Goal: Task Accomplishment & Management: Use online tool/utility

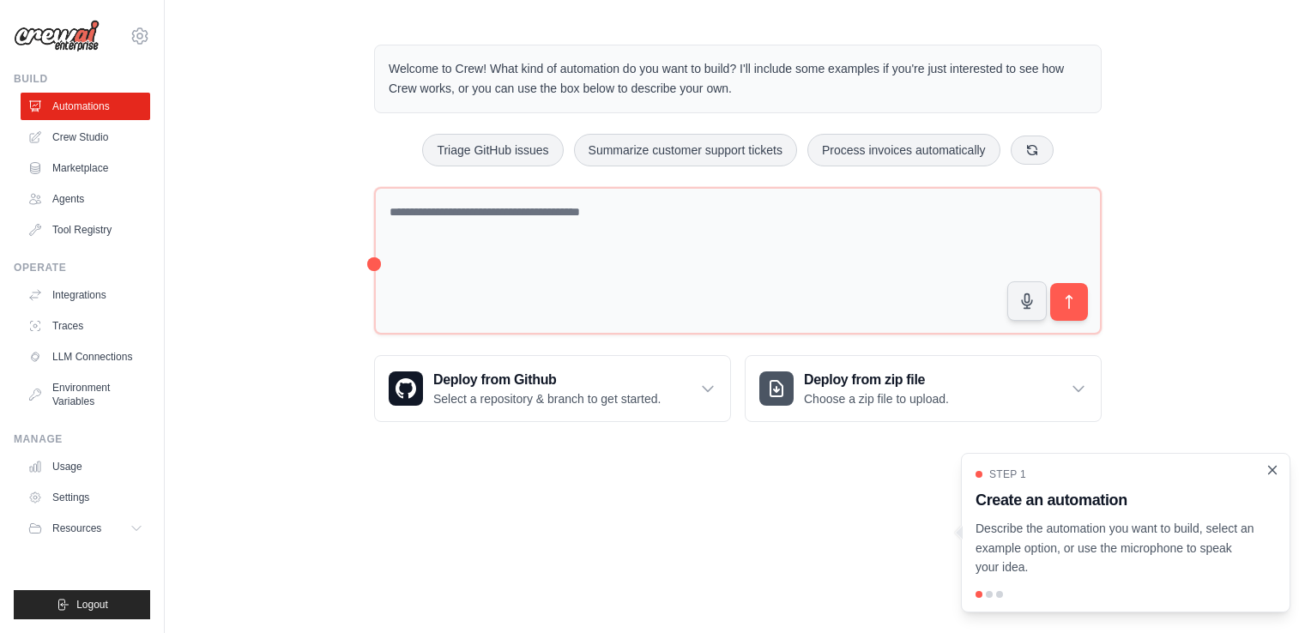
click at [1270, 474] on icon "Close walkthrough" at bounding box center [1271, 469] width 15 height 15
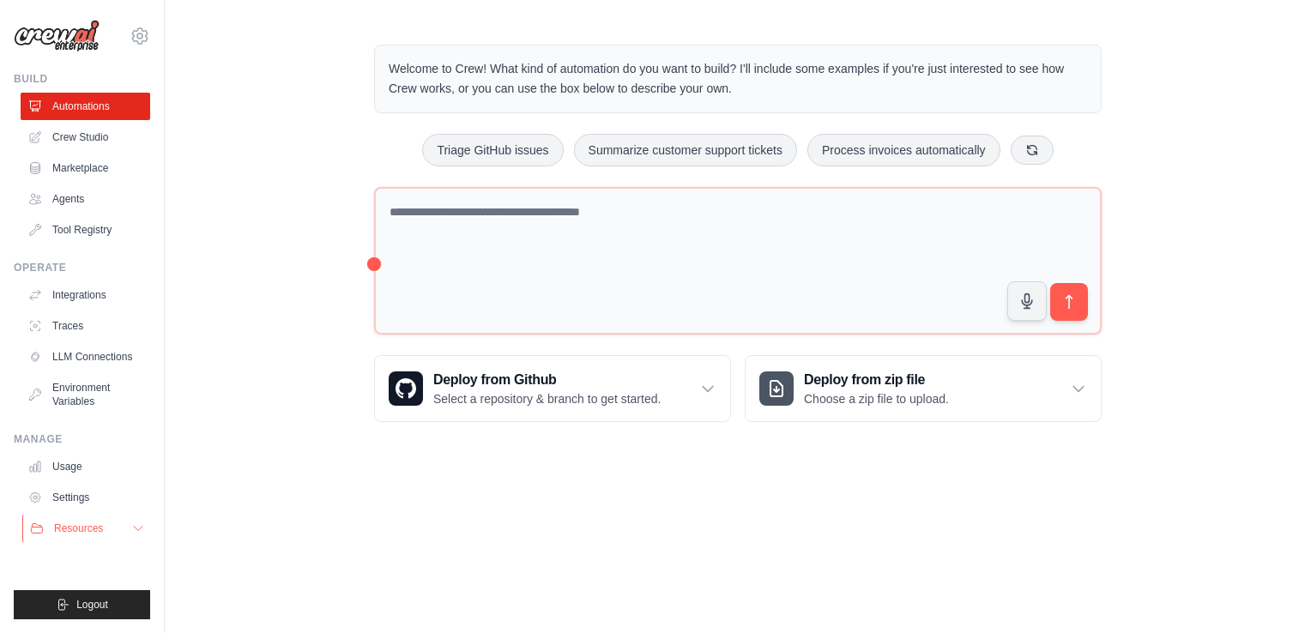
click at [136, 529] on icon at bounding box center [138, 529] width 14 height 14
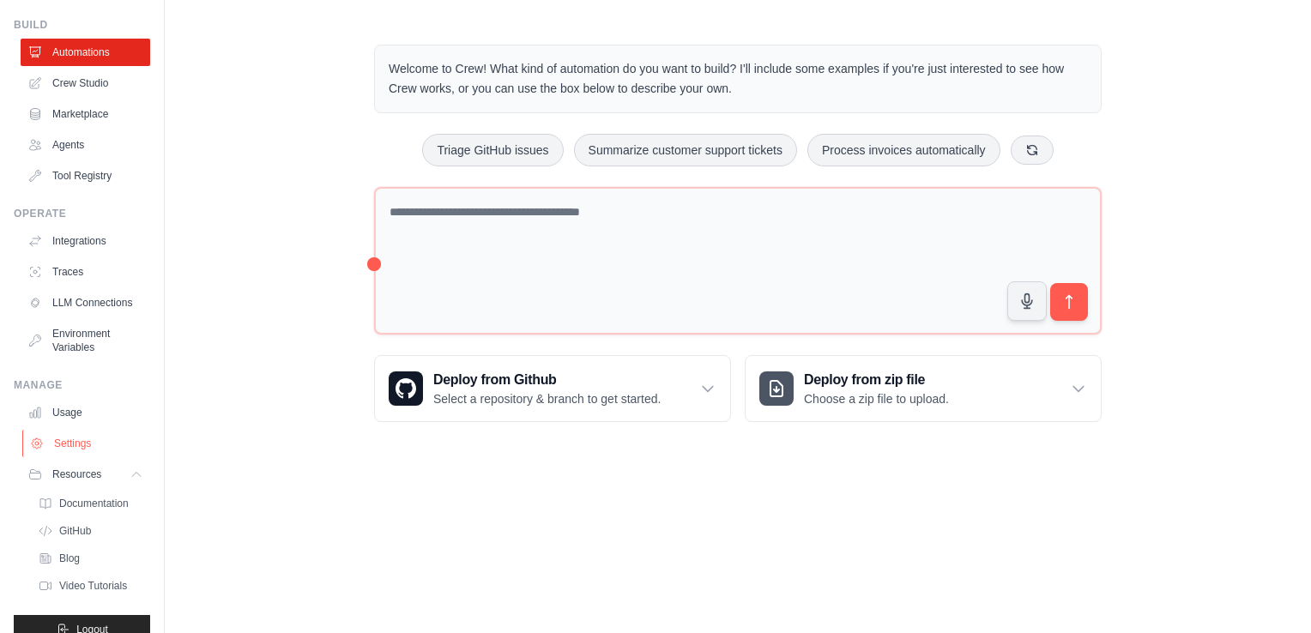
scroll to position [106, 0]
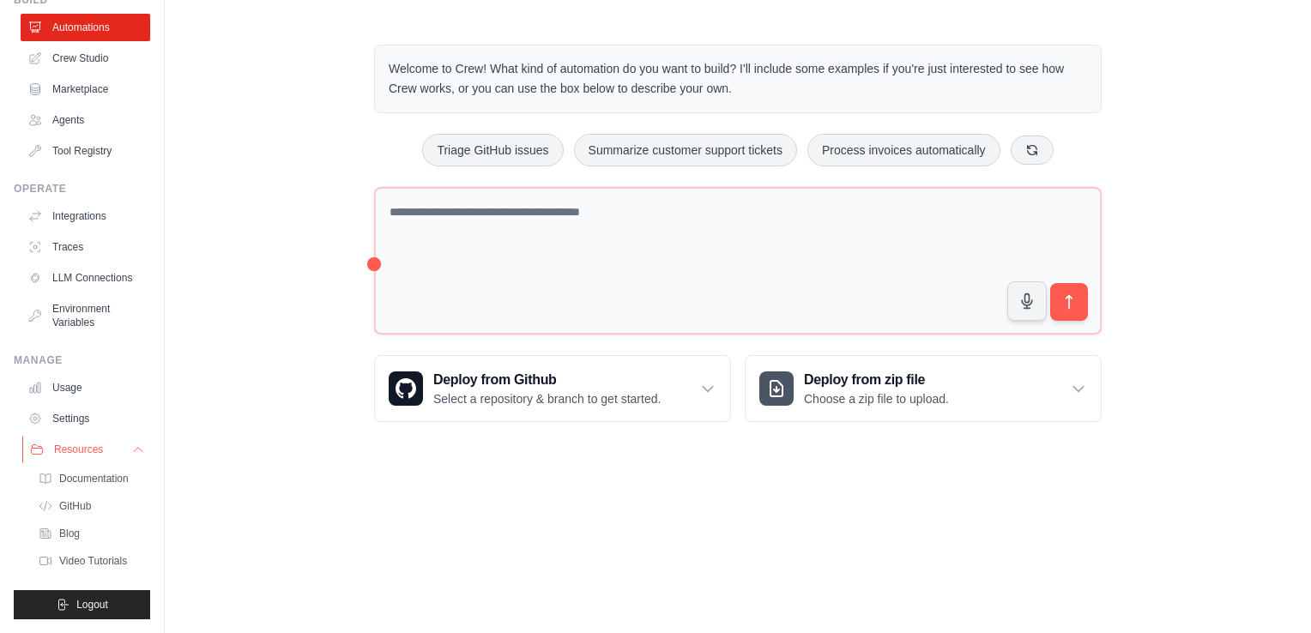
click at [131, 443] on icon at bounding box center [138, 450] width 14 height 14
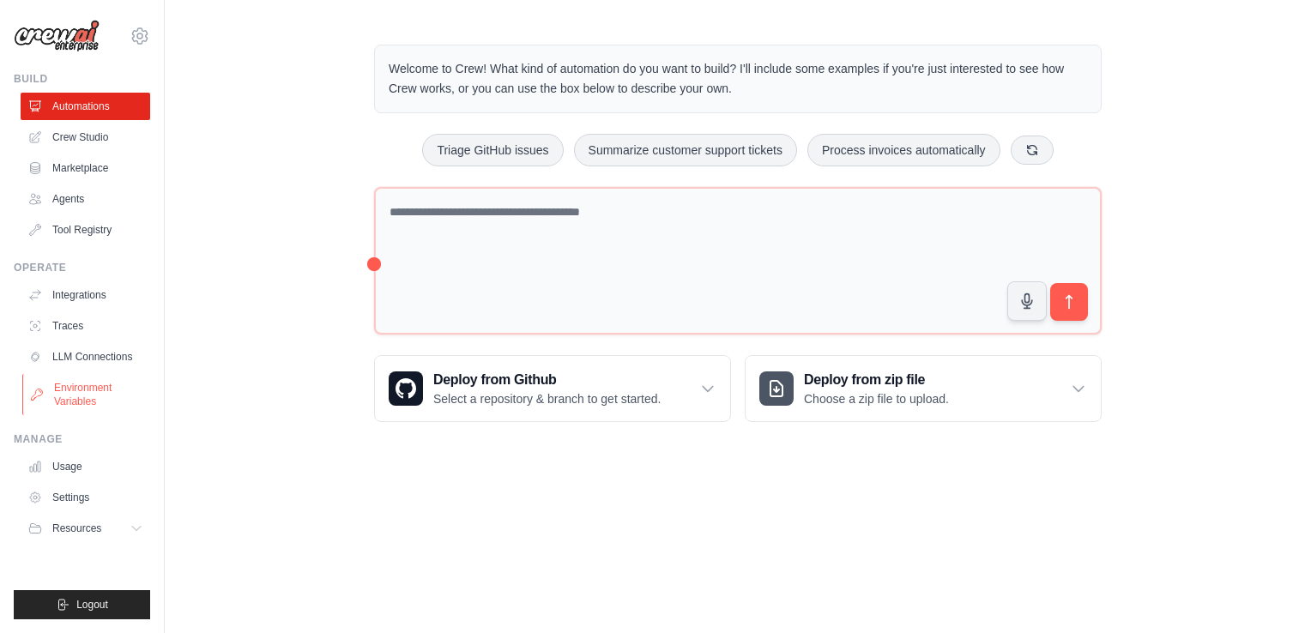
click at [94, 389] on link "Environment Variables" at bounding box center [87, 394] width 130 height 41
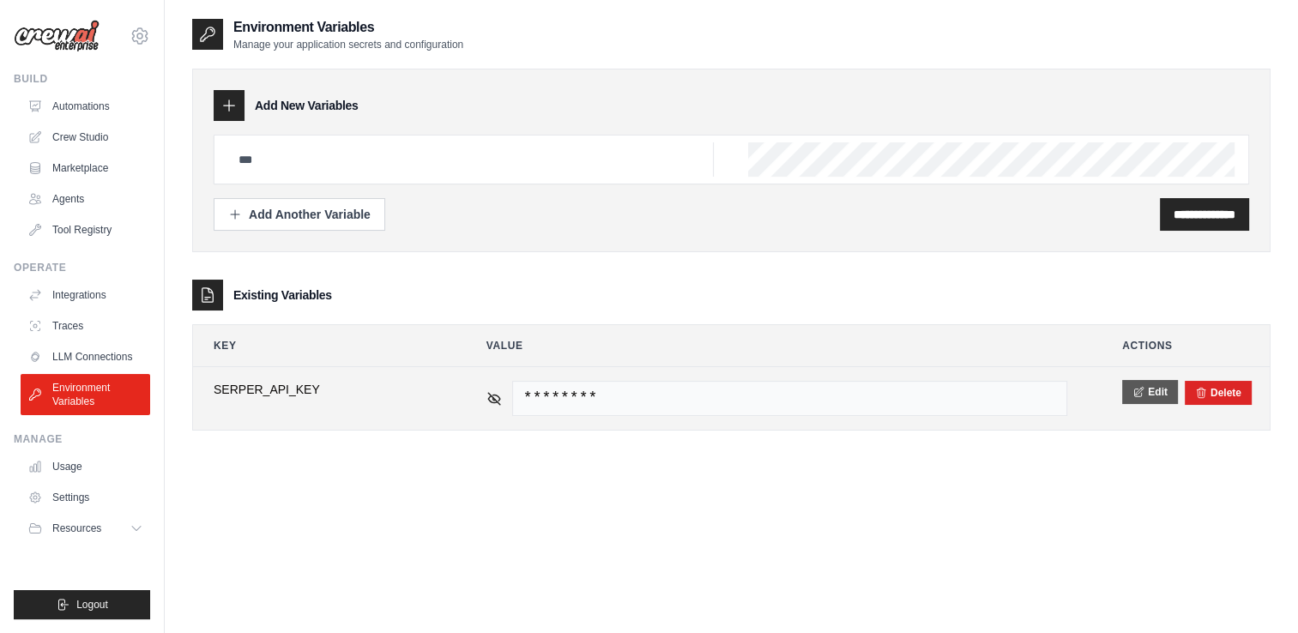
click at [1141, 393] on icon at bounding box center [1138, 391] width 9 height 9
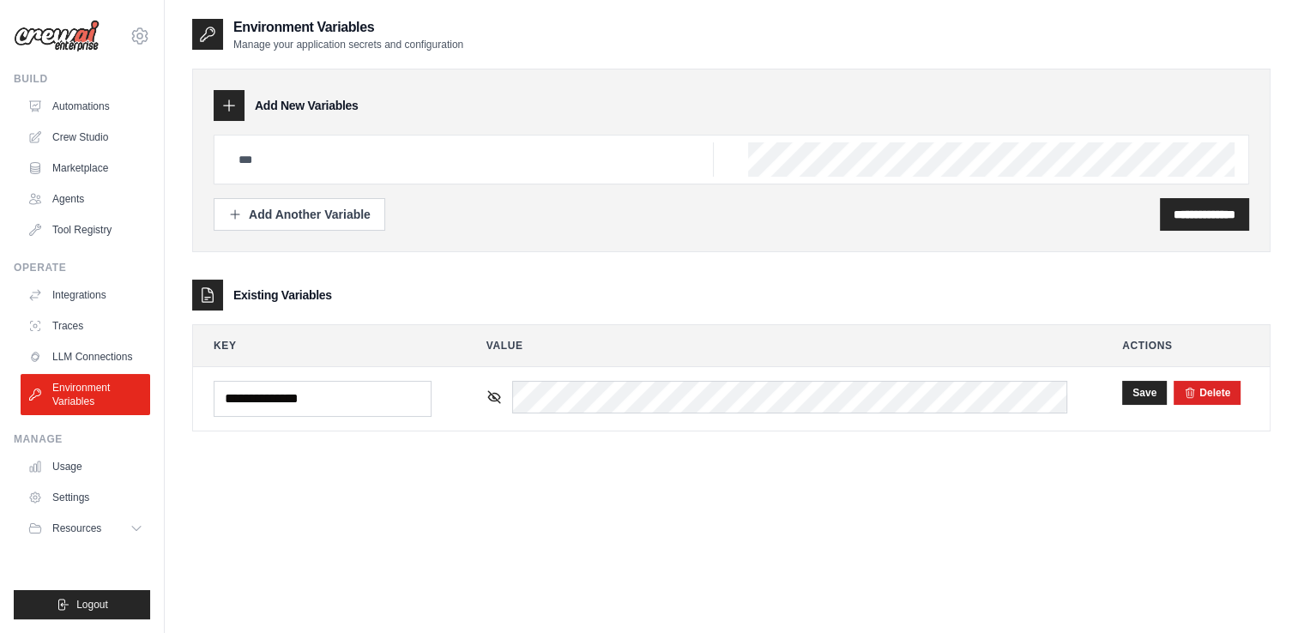
click at [627, 479] on div "**********" at bounding box center [731, 333] width 1078 height 633
click at [306, 160] on input "text" at bounding box center [471, 159] width 486 height 34
type input "**********"
click at [1174, 216] on input "**********" at bounding box center [1205, 214] width 62 height 17
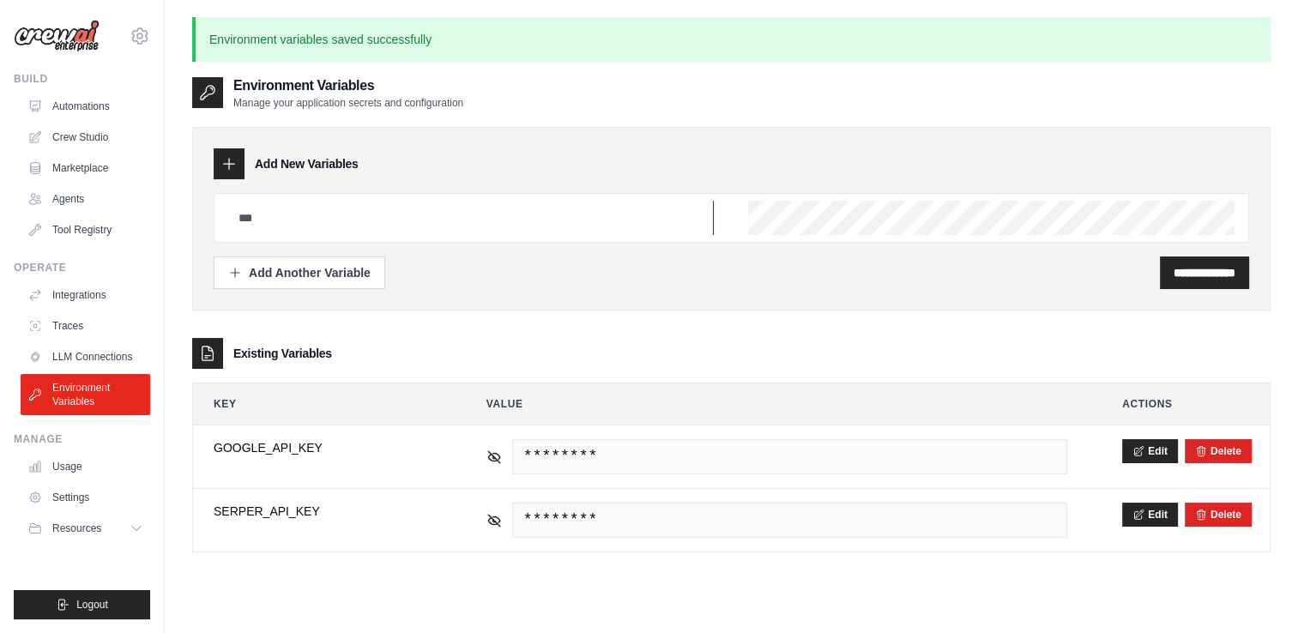
type input "**********"
click at [96, 112] on link "Automations" at bounding box center [87, 106] width 130 height 27
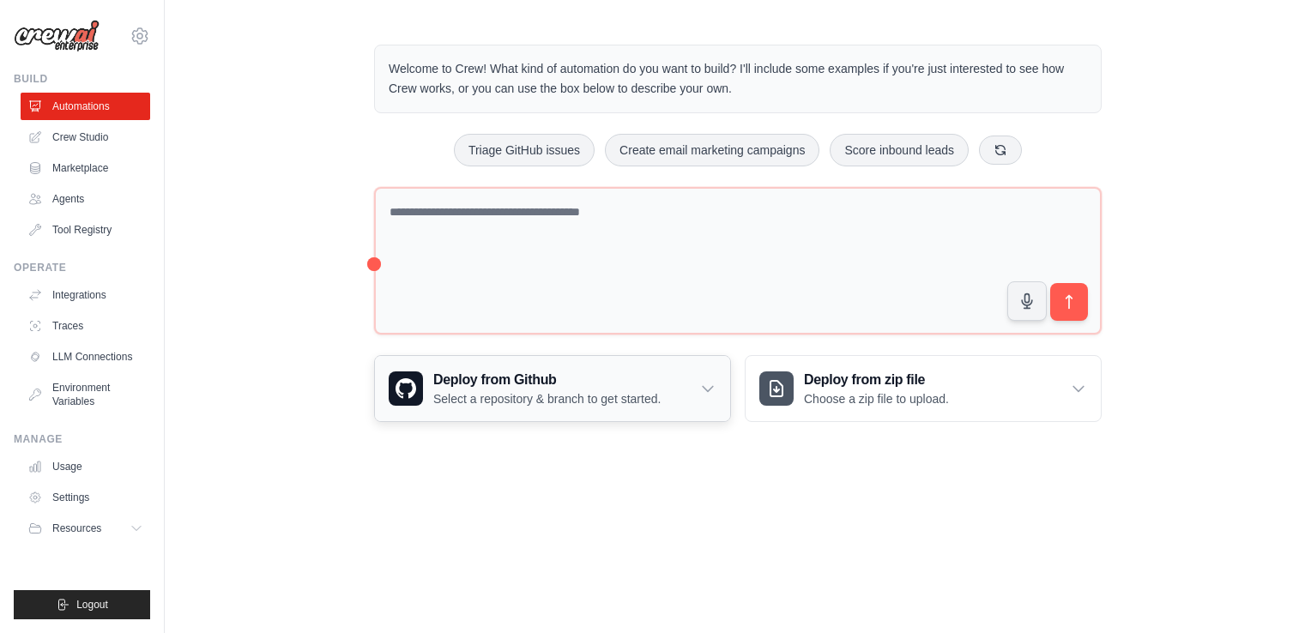
click at [712, 387] on icon at bounding box center [707, 388] width 17 height 17
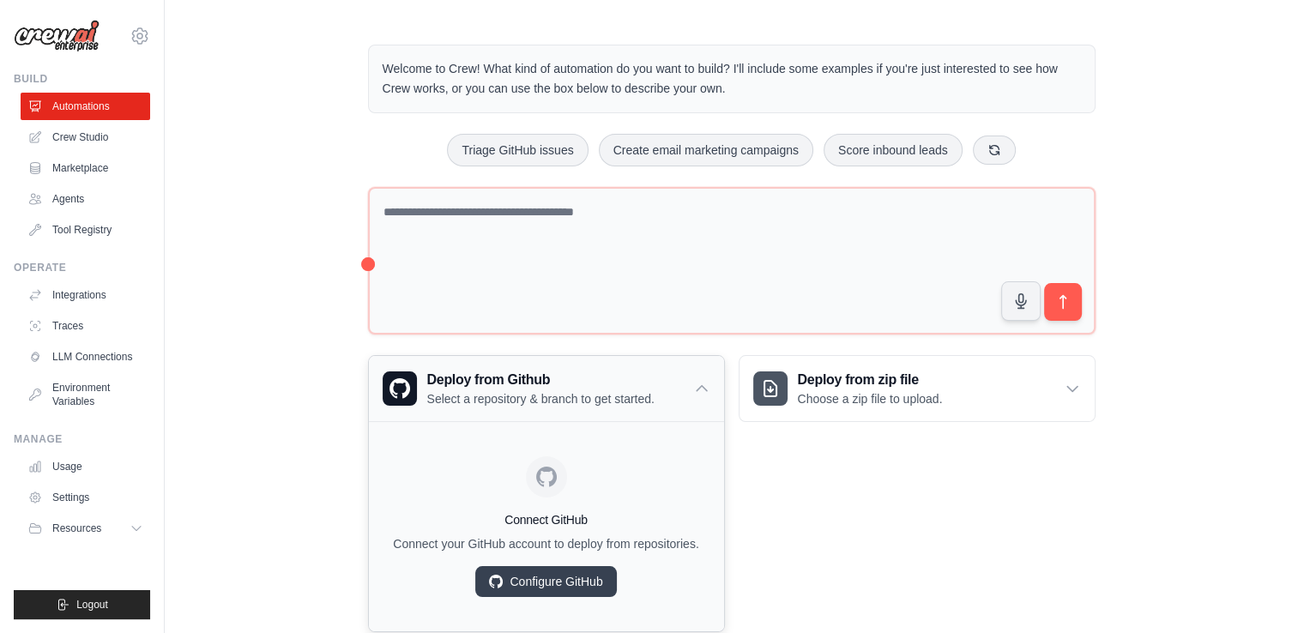
click at [712, 387] on div "Deploy from Github Select a repository & branch to get started." at bounding box center [546, 388] width 355 height 65
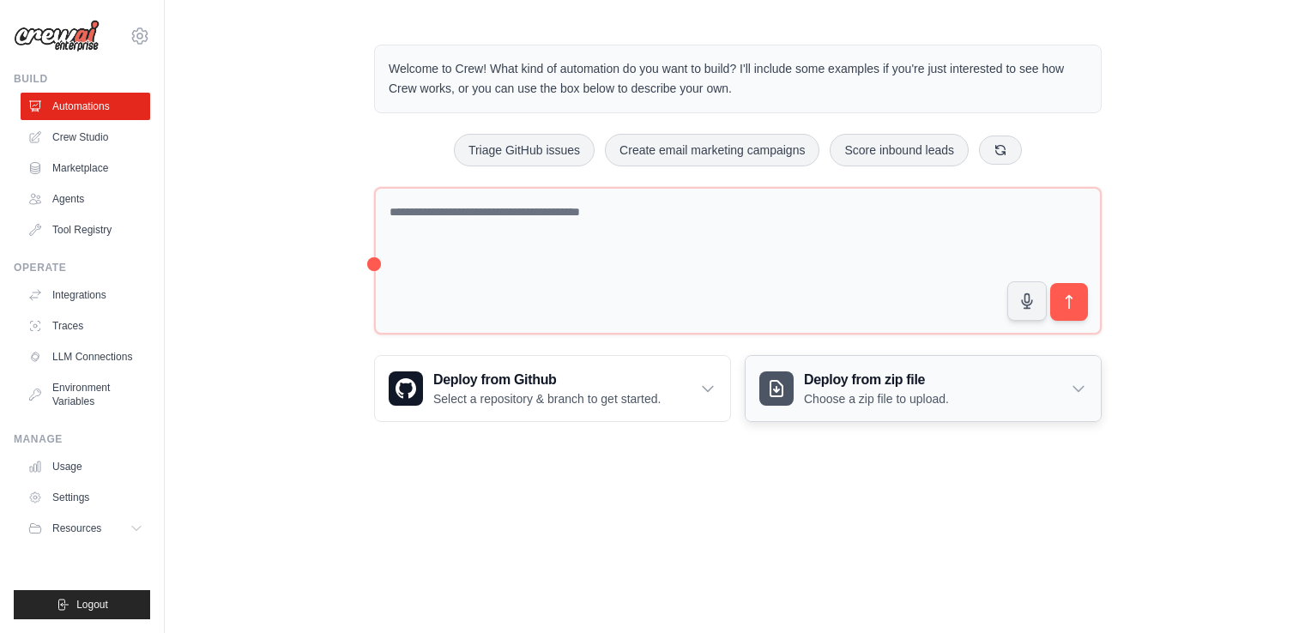
click at [1077, 384] on icon at bounding box center [1078, 388] width 17 height 17
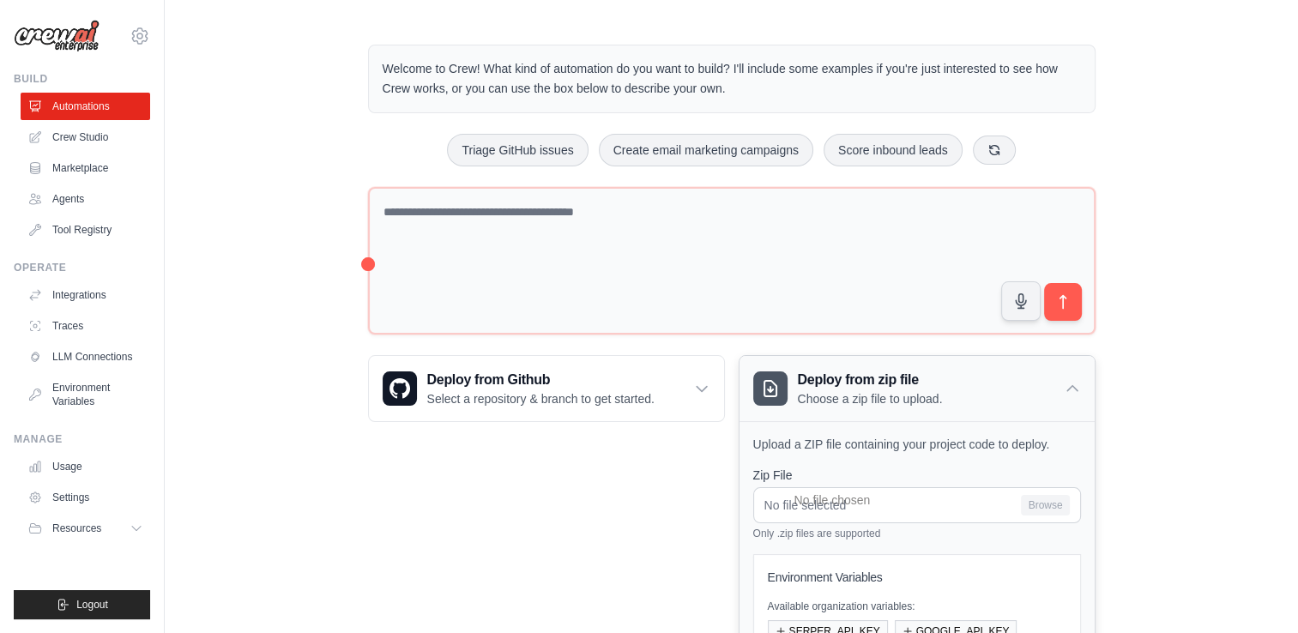
click at [1077, 384] on icon at bounding box center [1072, 388] width 17 height 17
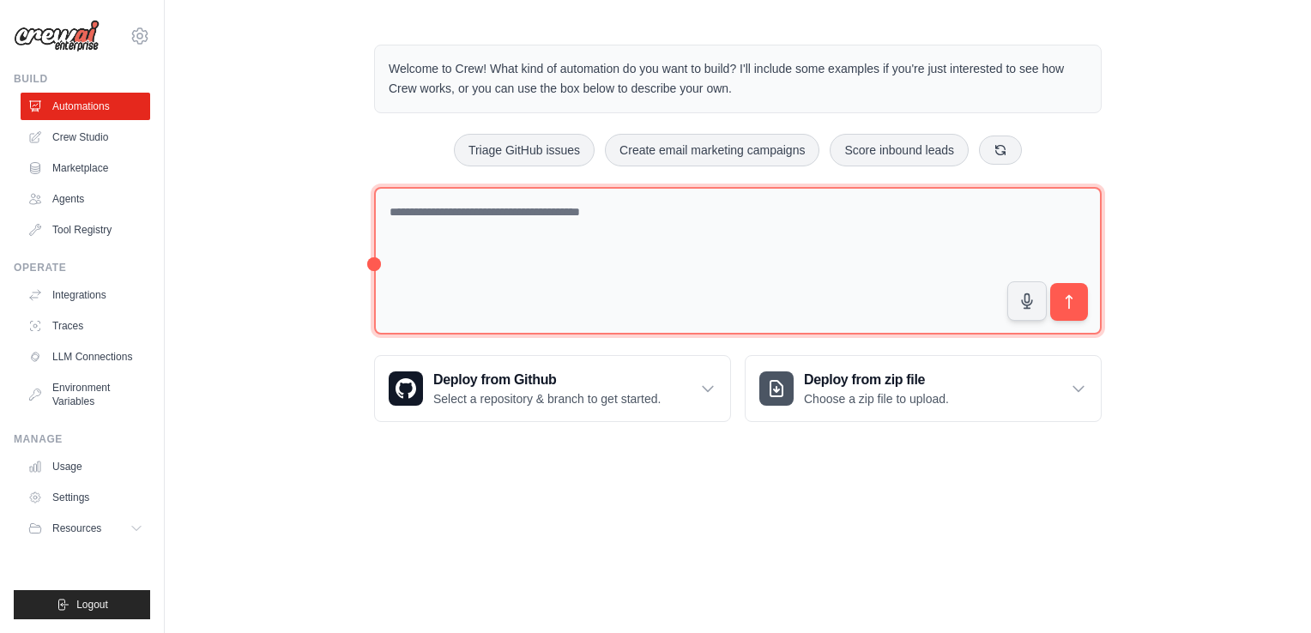
click at [521, 217] on textarea at bounding box center [737, 261] width 727 height 148
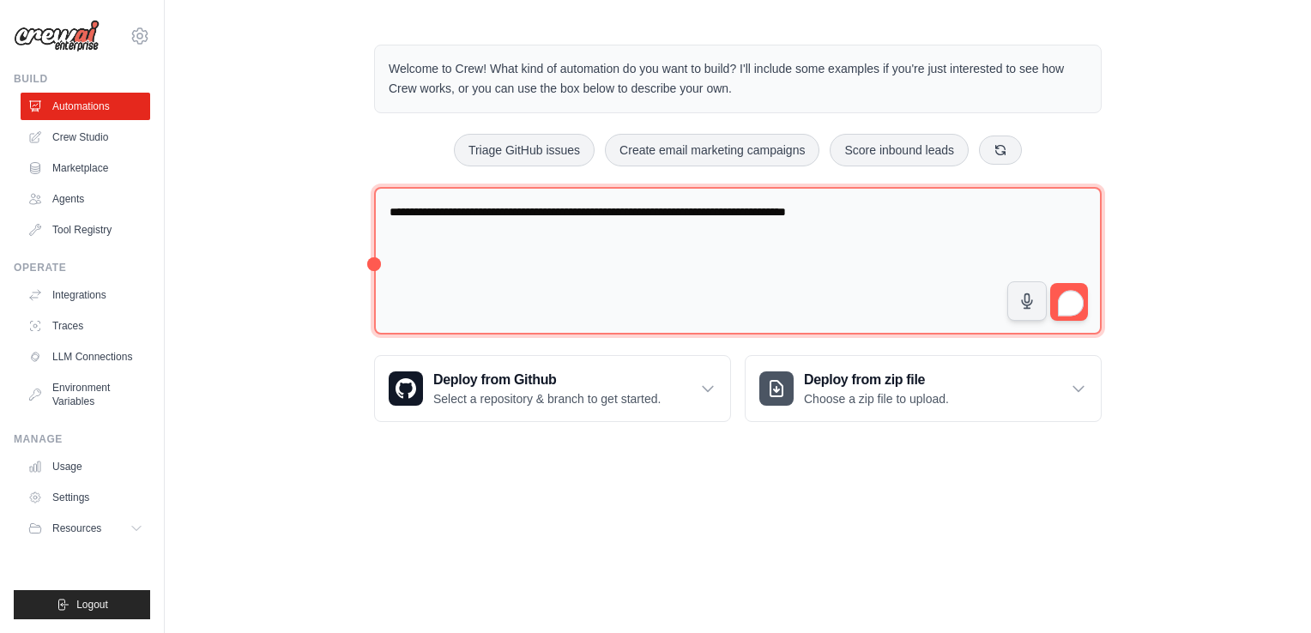
type textarea "**********"
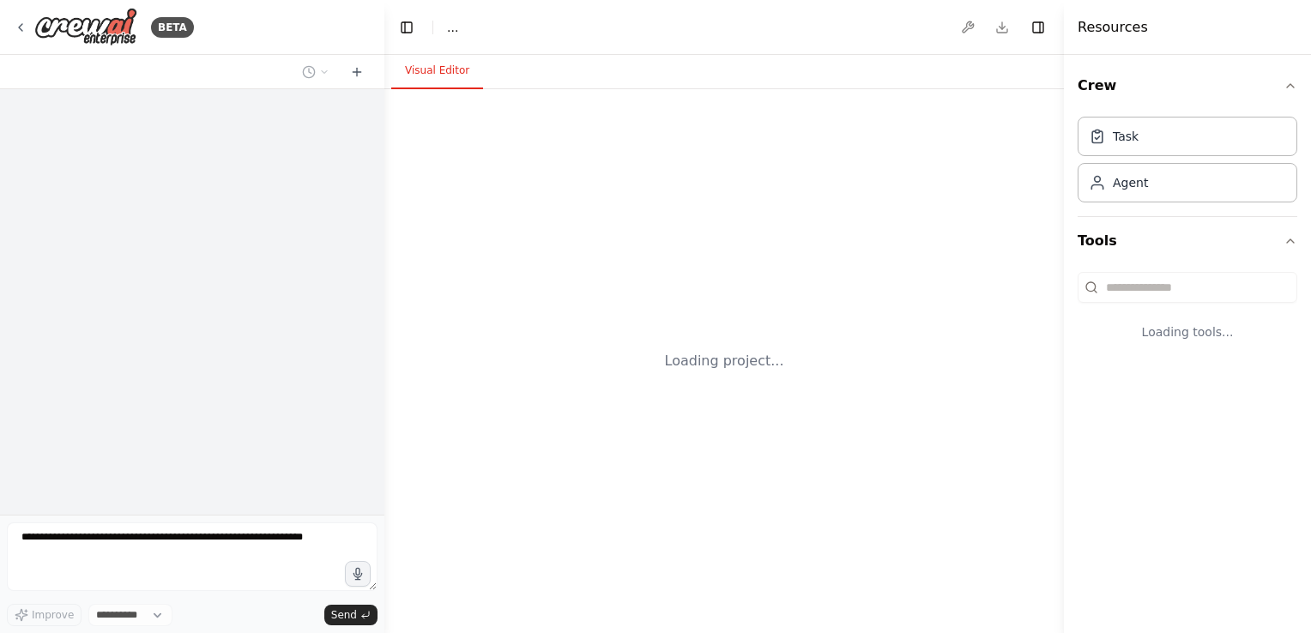
select select "****"
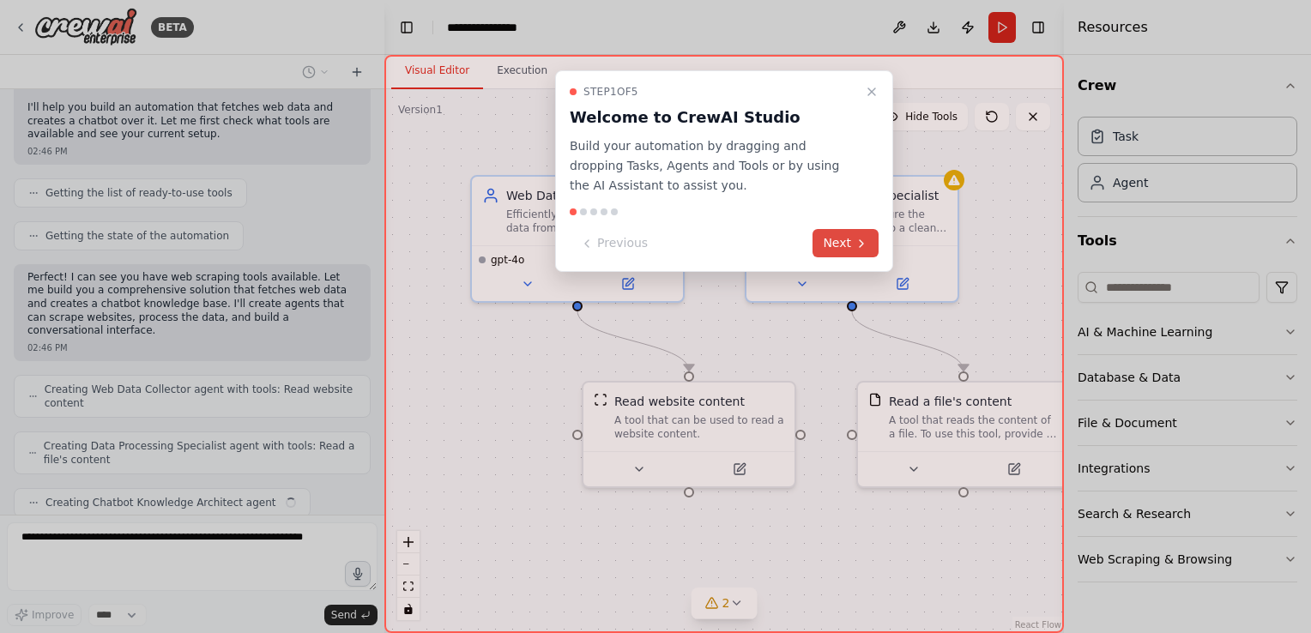
scroll to position [353, 0]
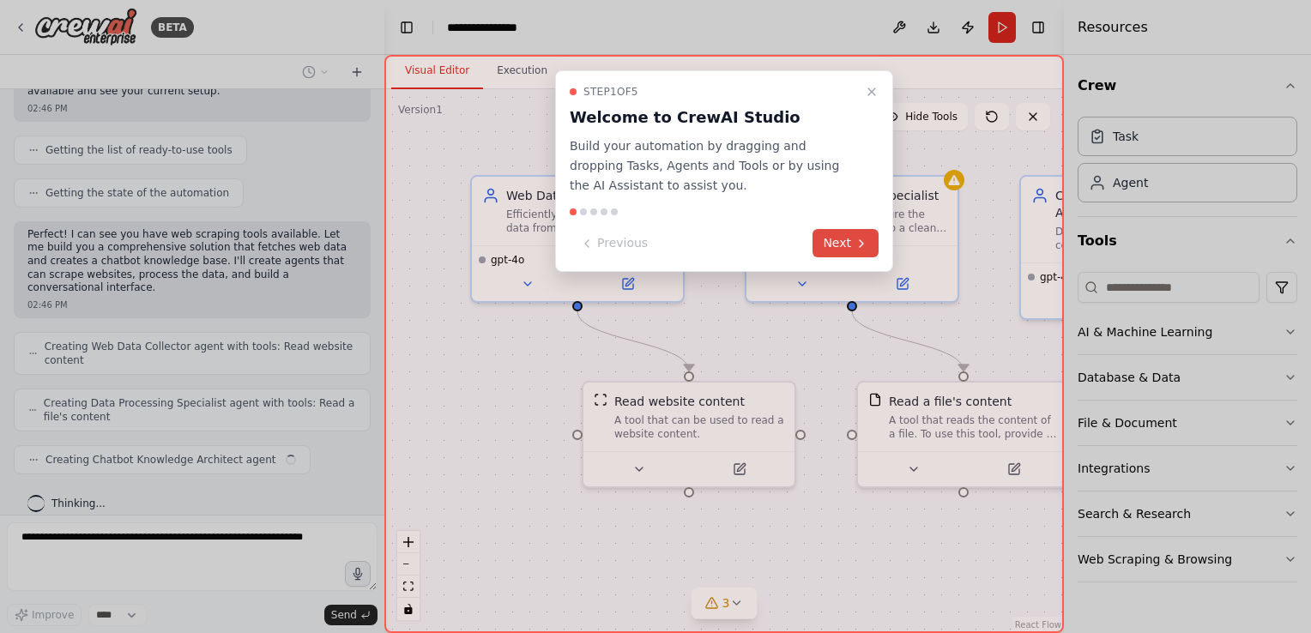
click at [862, 244] on icon at bounding box center [861, 244] width 14 height 14
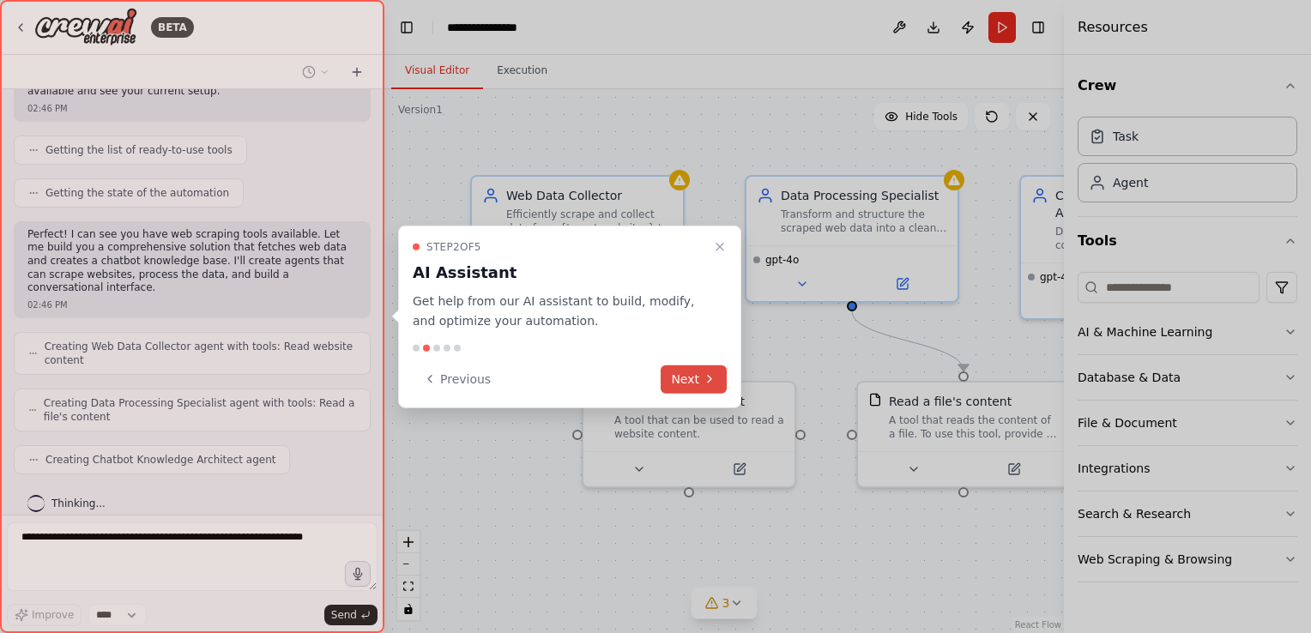
click at [700, 377] on button "Next" at bounding box center [694, 379] width 66 height 28
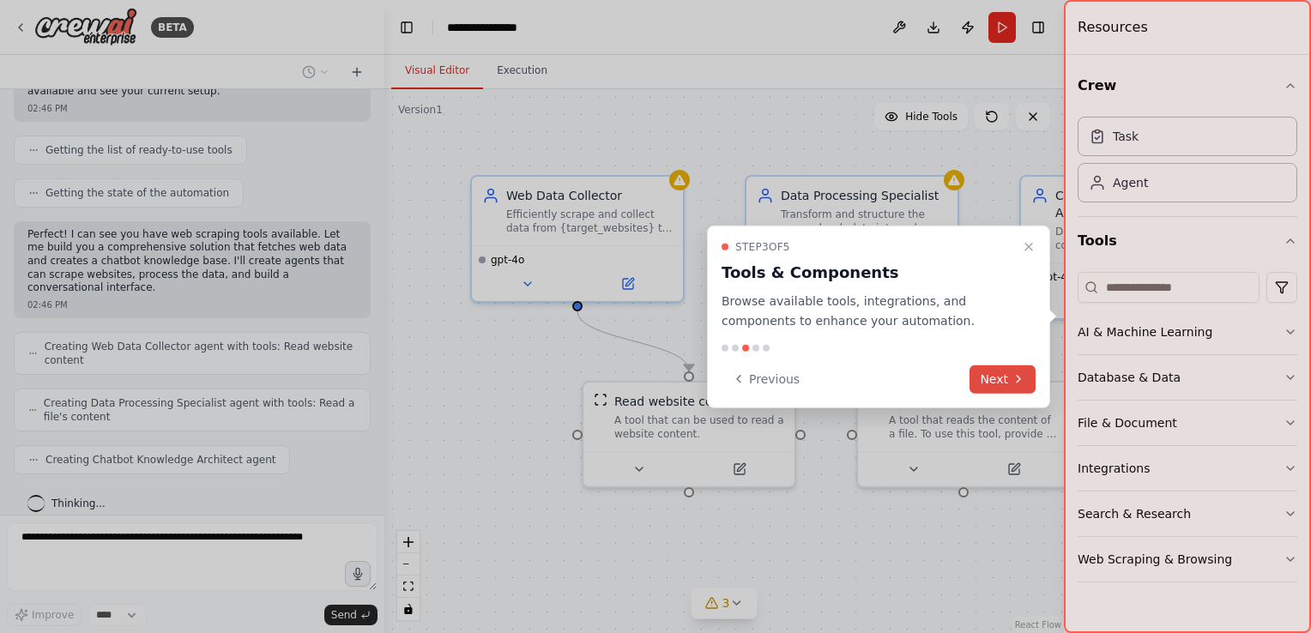
click at [1006, 379] on button "Next" at bounding box center [1002, 379] width 66 height 28
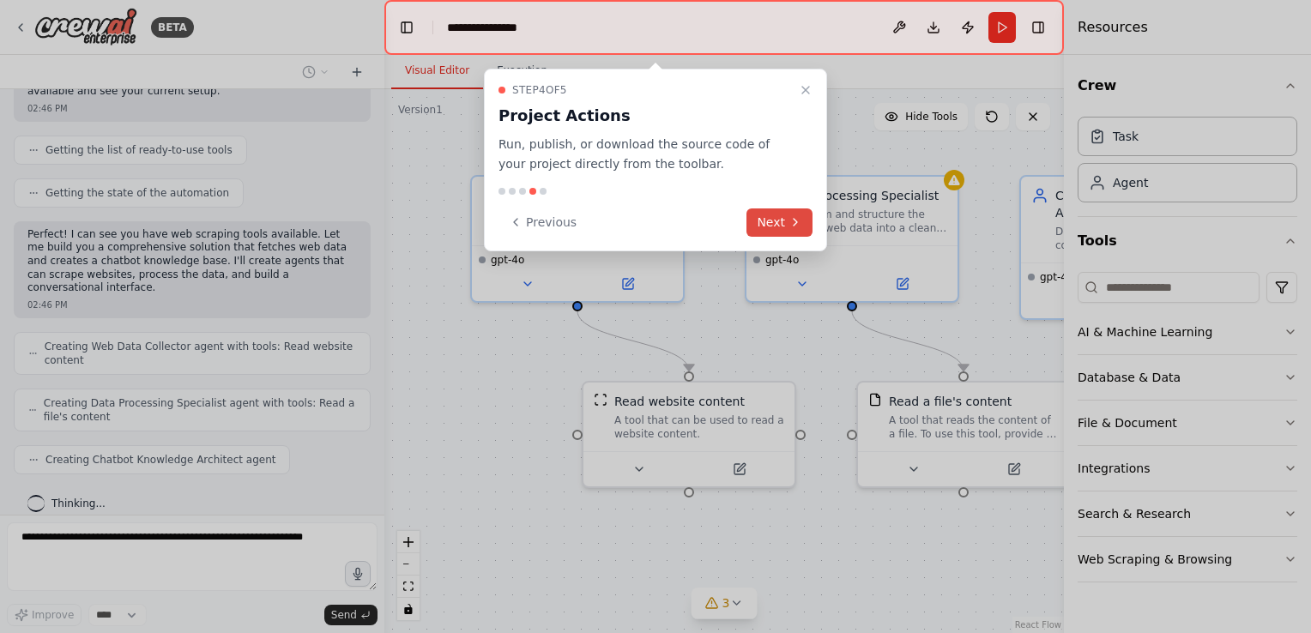
click at [800, 220] on icon at bounding box center [795, 222] width 14 height 14
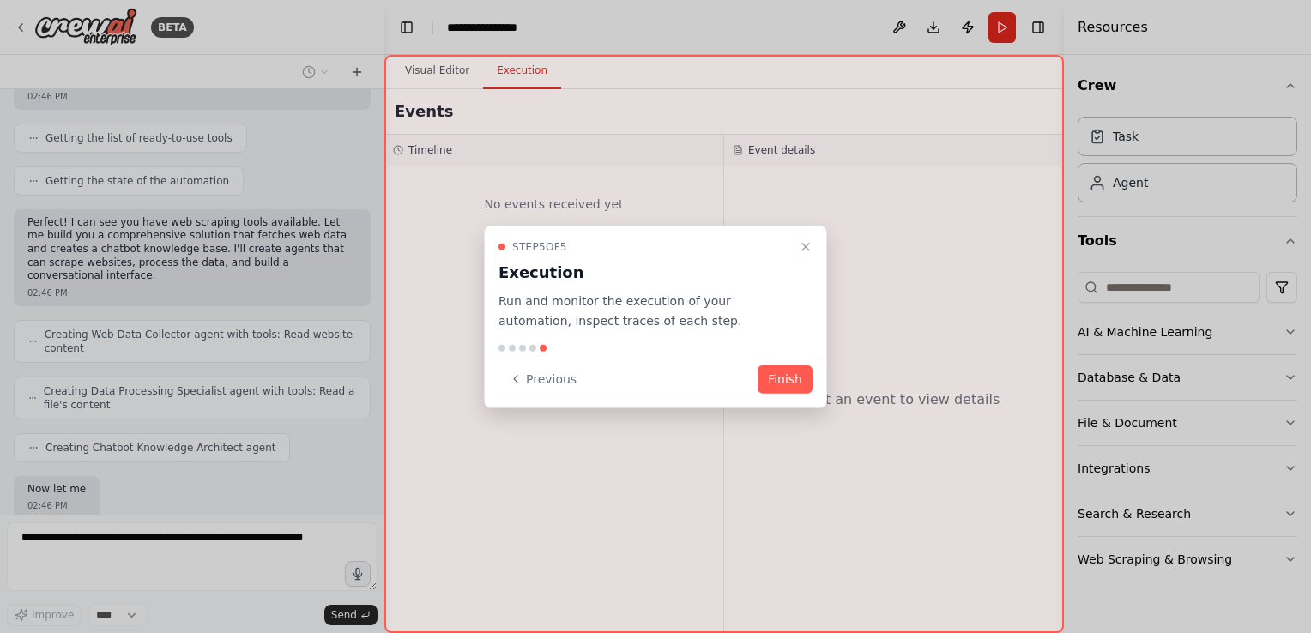
scroll to position [453, 0]
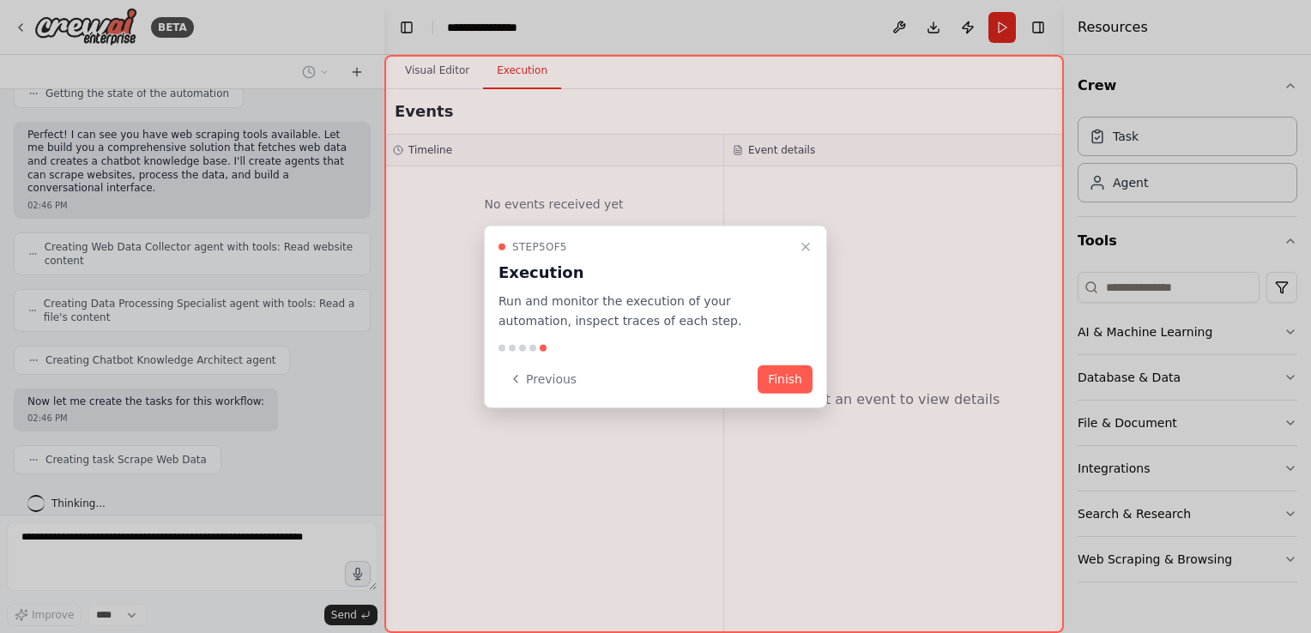
click at [778, 379] on button "Finish" at bounding box center [784, 379] width 55 height 28
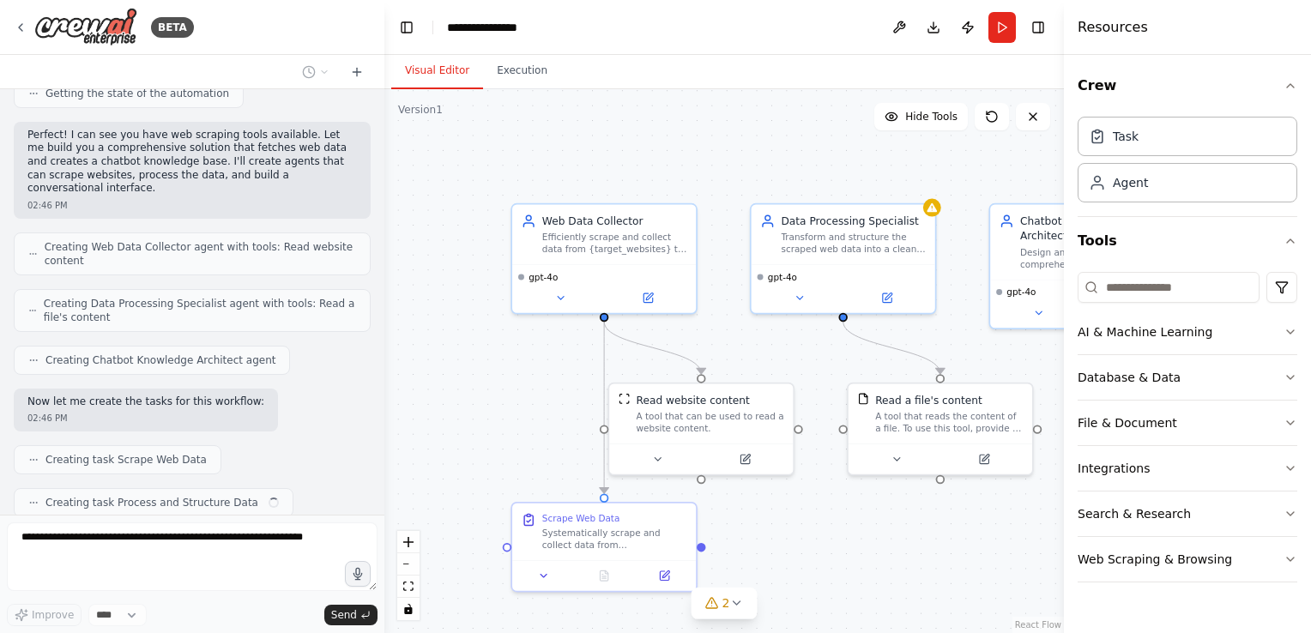
scroll to position [495, 0]
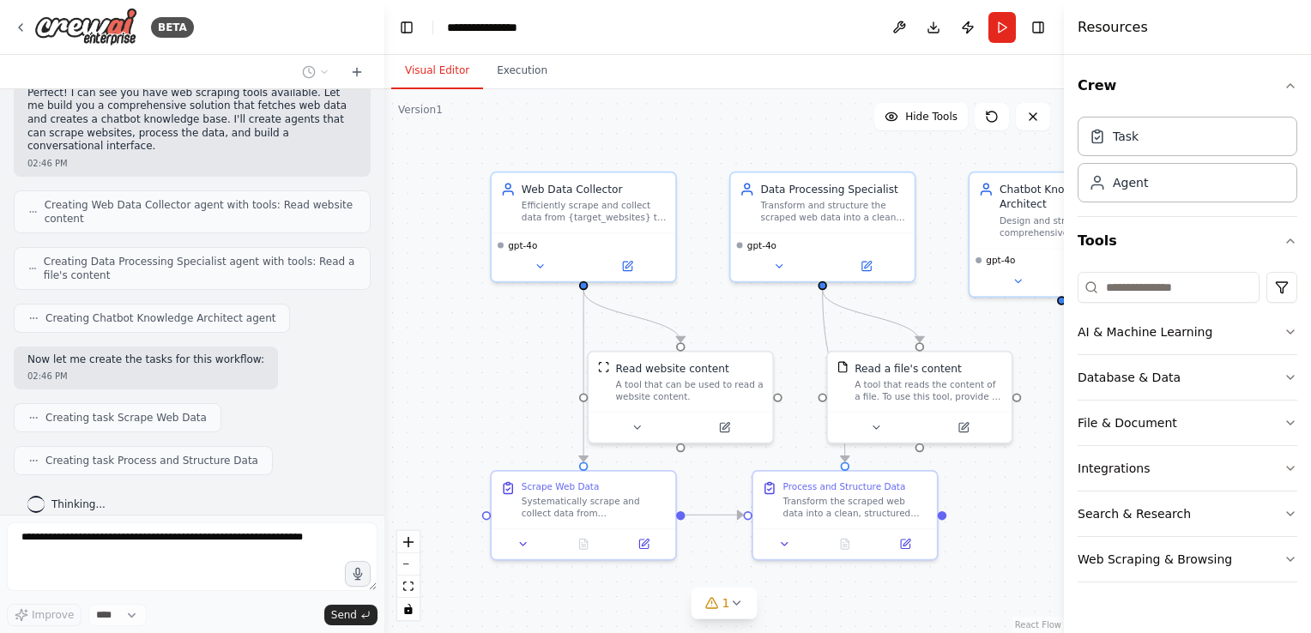
drag, startPoint x: 882, startPoint y: 569, endPoint x: 848, endPoint y: 513, distance: 65.5
click at [848, 513] on div ".deletable-edge-delete-btn { width: 20px; height: 20px; border: 0px solid #ffff…" at bounding box center [723, 361] width 679 height 544
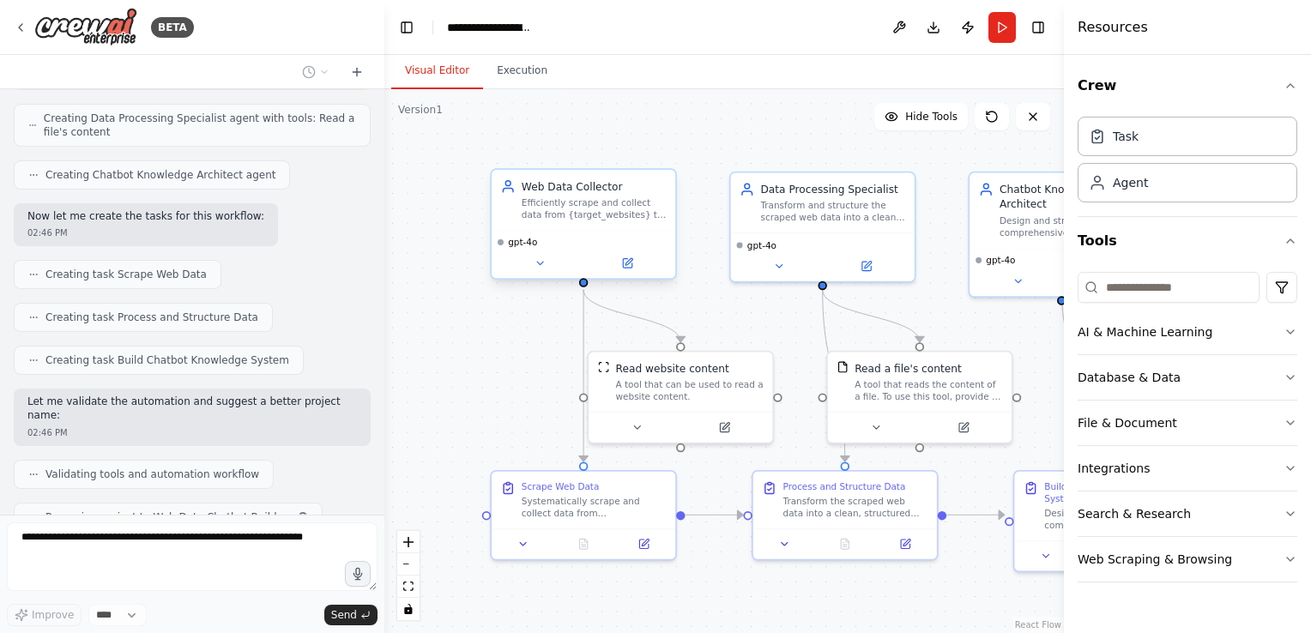
scroll to position [680, 0]
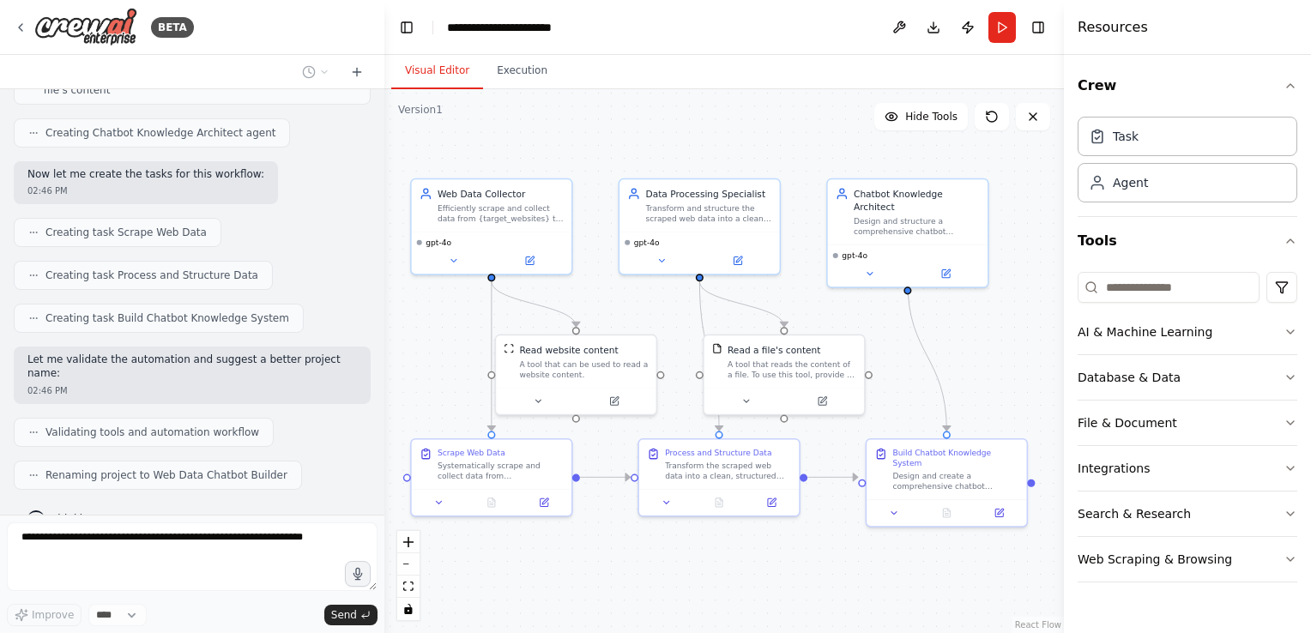
drag, startPoint x: 985, startPoint y: 316, endPoint x: 840, endPoint y: 304, distance: 145.5
click at [840, 304] on div ".deletable-edge-delete-btn { width: 20px; height: 20px; border: 0px solid #ffff…" at bounding box center [723, 361] width 679 height 544
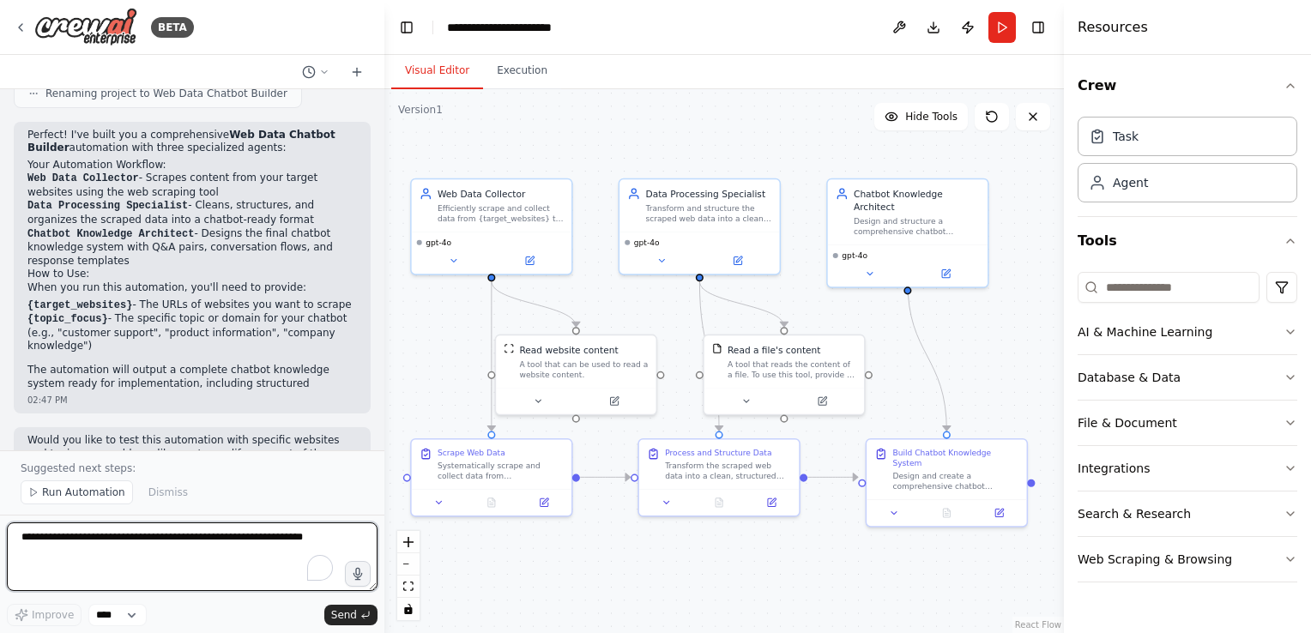
scroll to position [1075, 0]
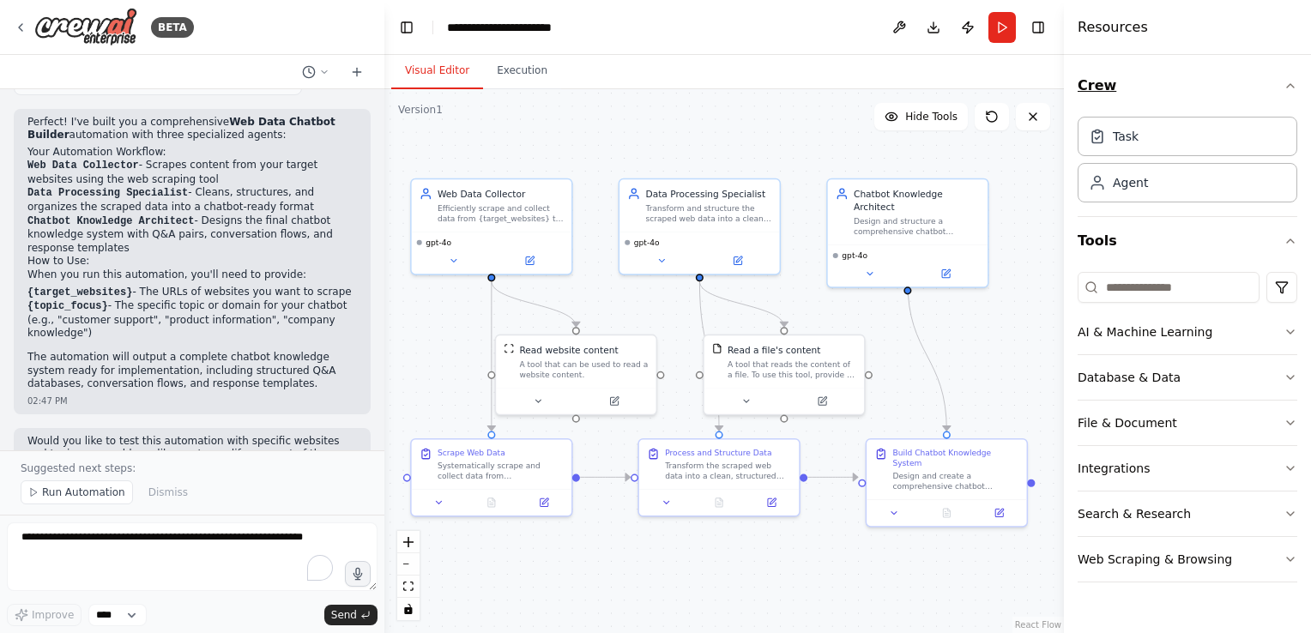
click at [1288, 86] on icon "button" at bounding box center [1290, 85] width 7 height 3
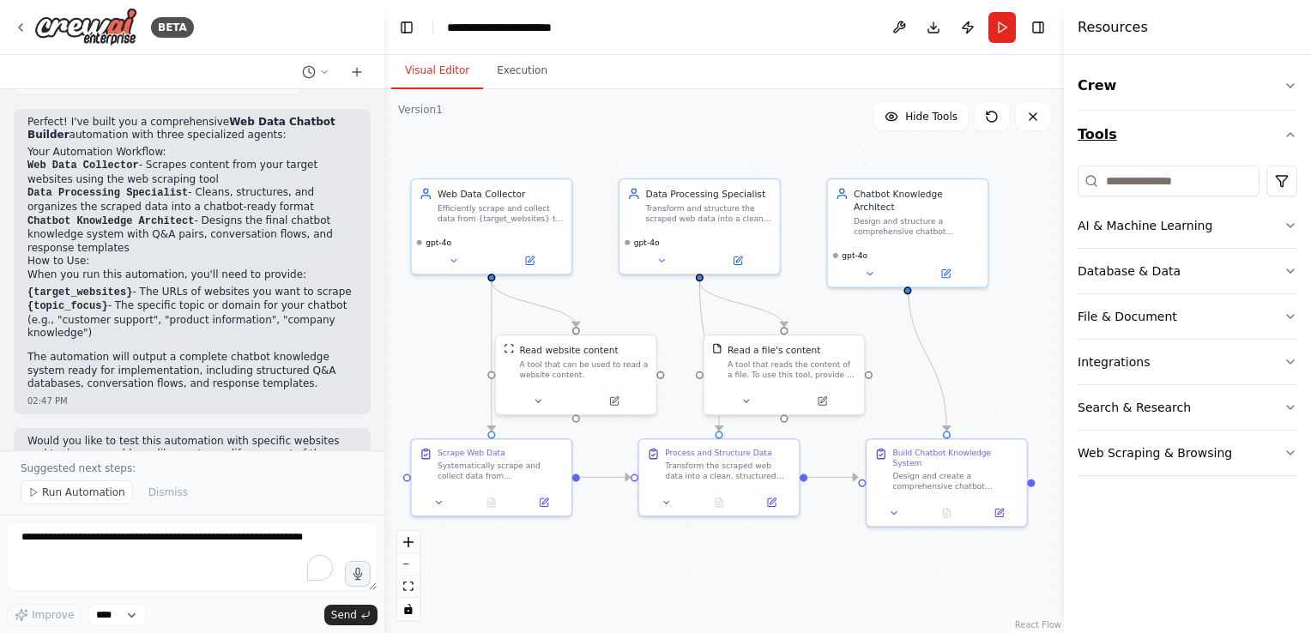
click at [1290, 135] on icon "button" at bounding box center [1290, 135] width 14 height 14
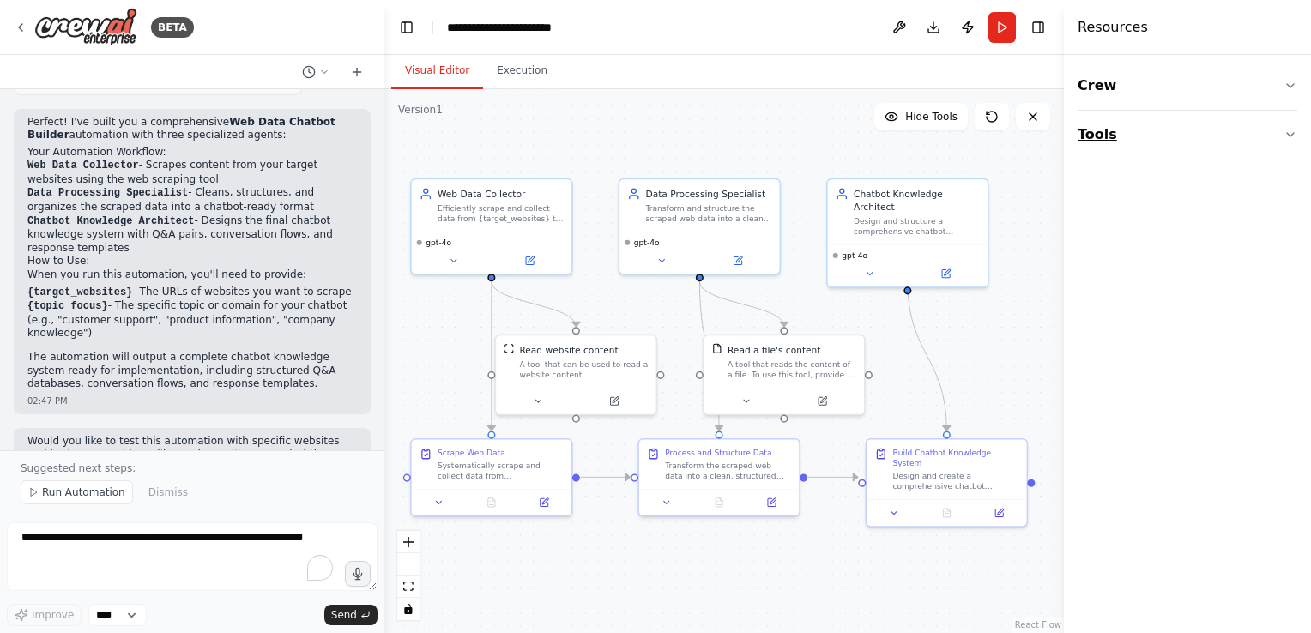
click at [1290, 135] on icon "button" at bounding box center [1290, 134] width 7 height 3
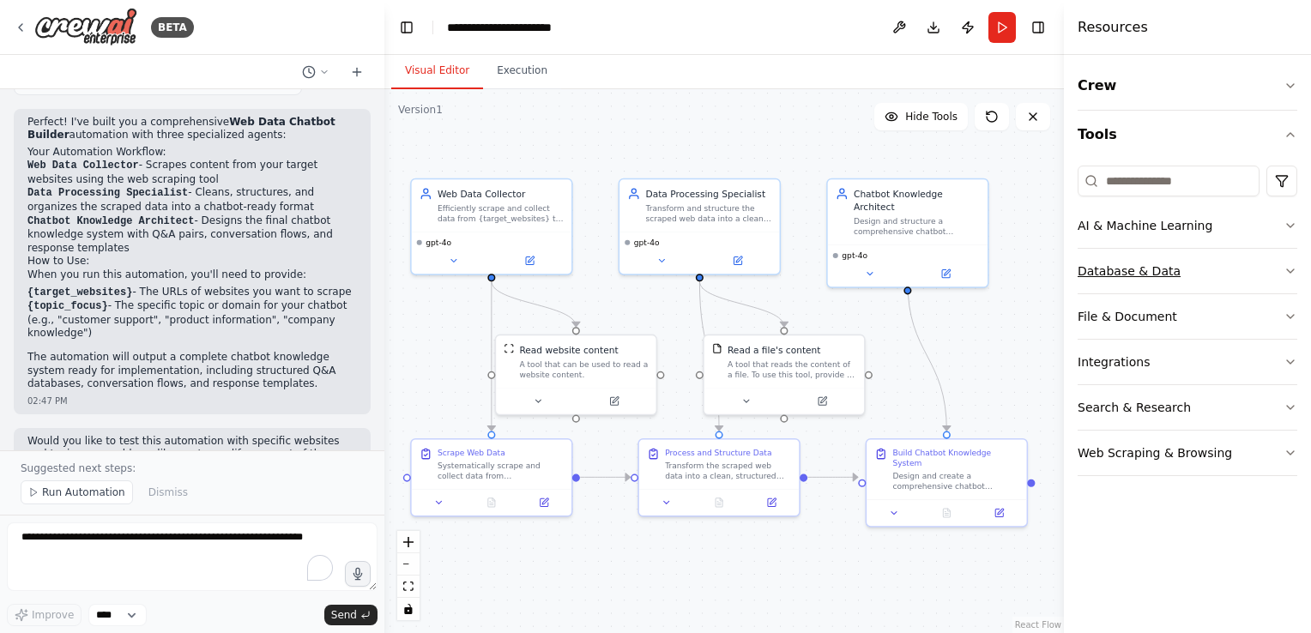
click at [1288, 272] on icon "button" at bounding box center [1290, 271] width 14 height 14
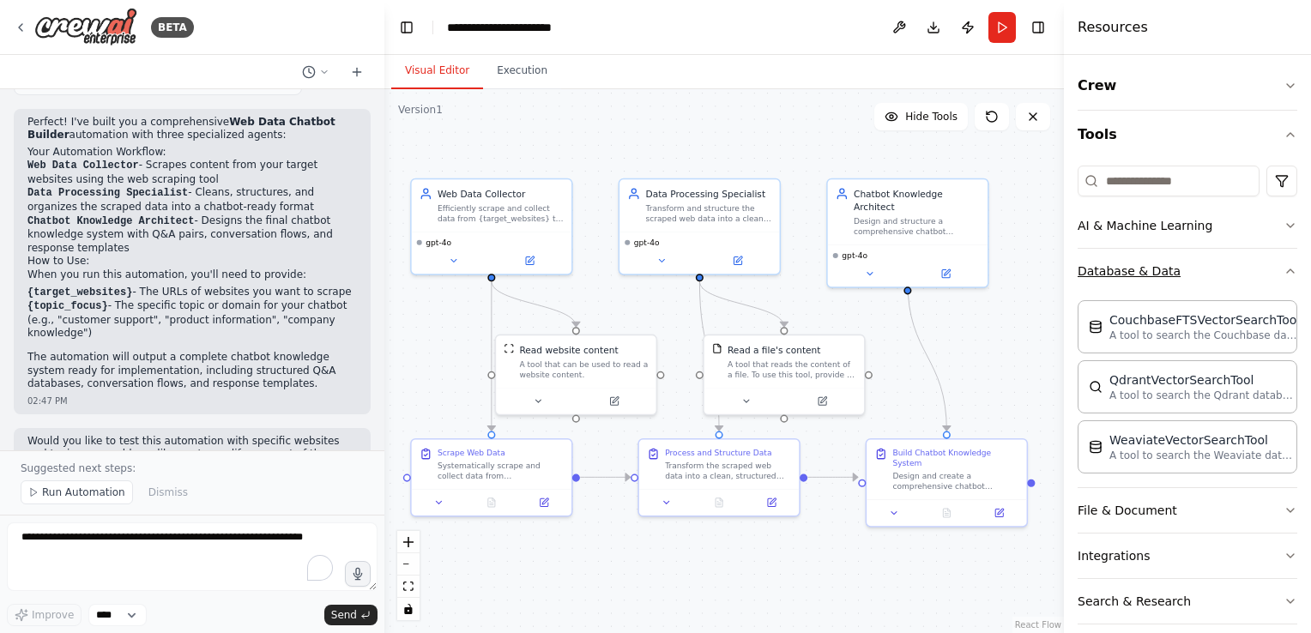
click at [1288, 272] on div "Crew Tools AI & Machine Learning Database & Data CouchbaseFTSVectorSearchTool A…" at bounding box center [1187, 344] width 247 height 578
click at [100, 493] on span "Run Automation" at bounding box center [83, 493] width 83 height 14
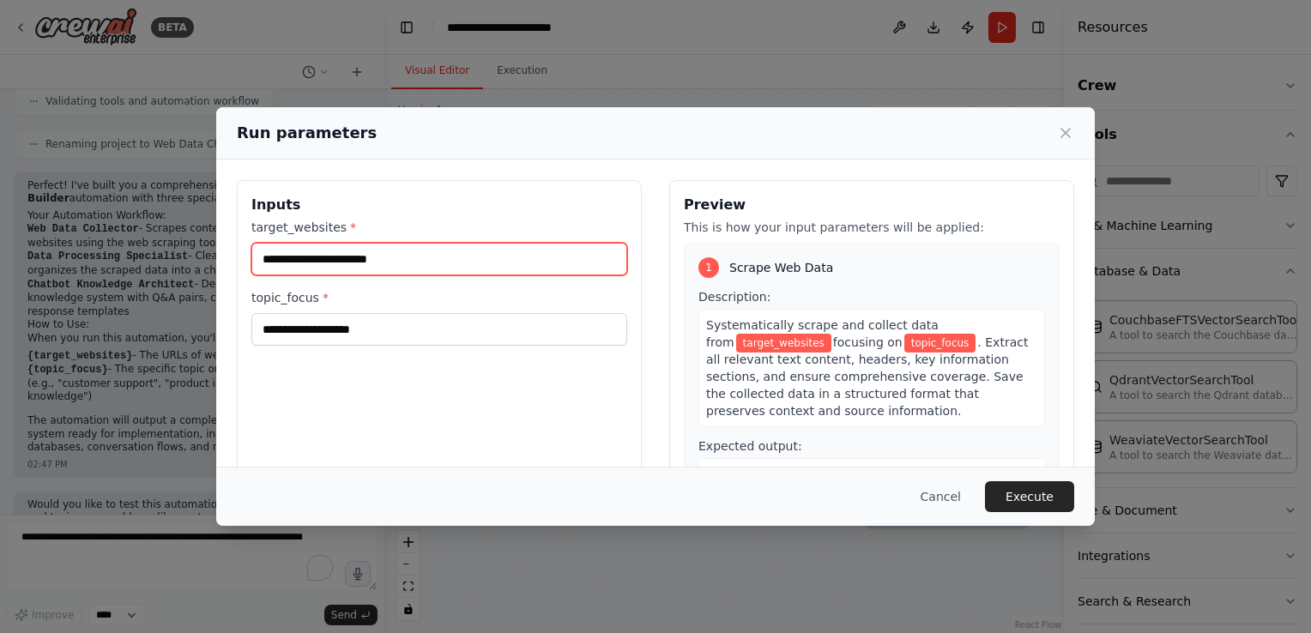
click at [377, 264] on input "target_websites *" at bounding box center [439, 259] width 376 height 33
paste input "**********"
type input "**********"
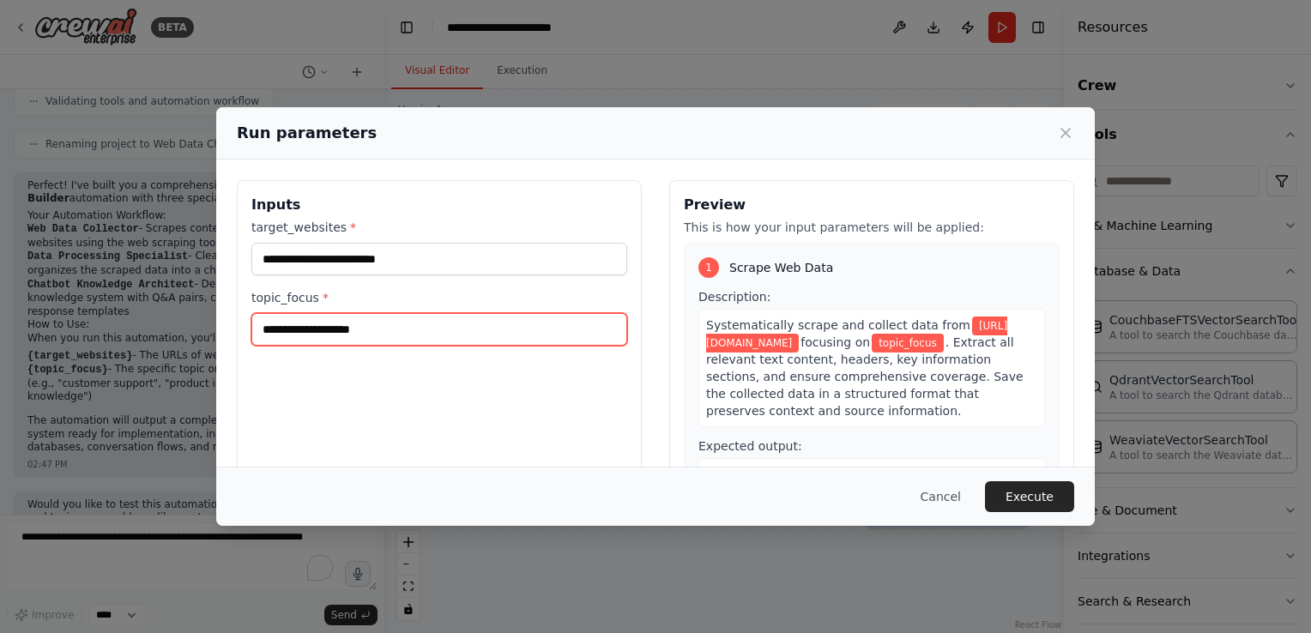
click at [383, 328] on input "topic_focus *" at bounding box center [439, 329] width 376 height 33
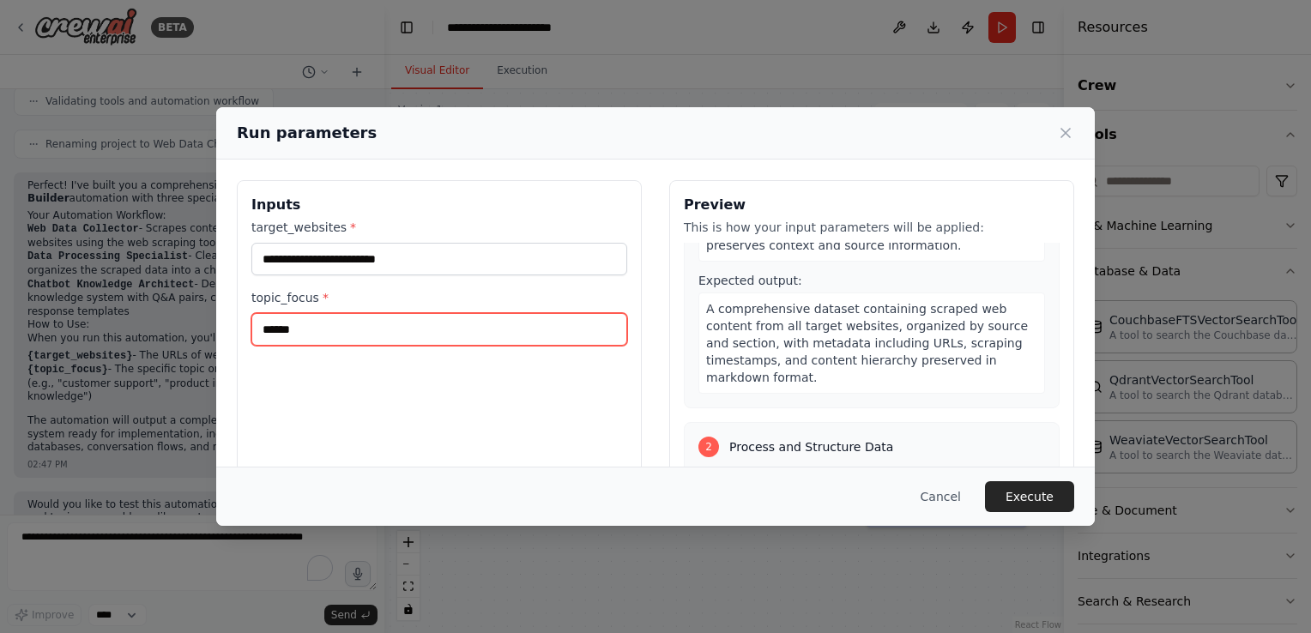
scroll to position [172, 0]
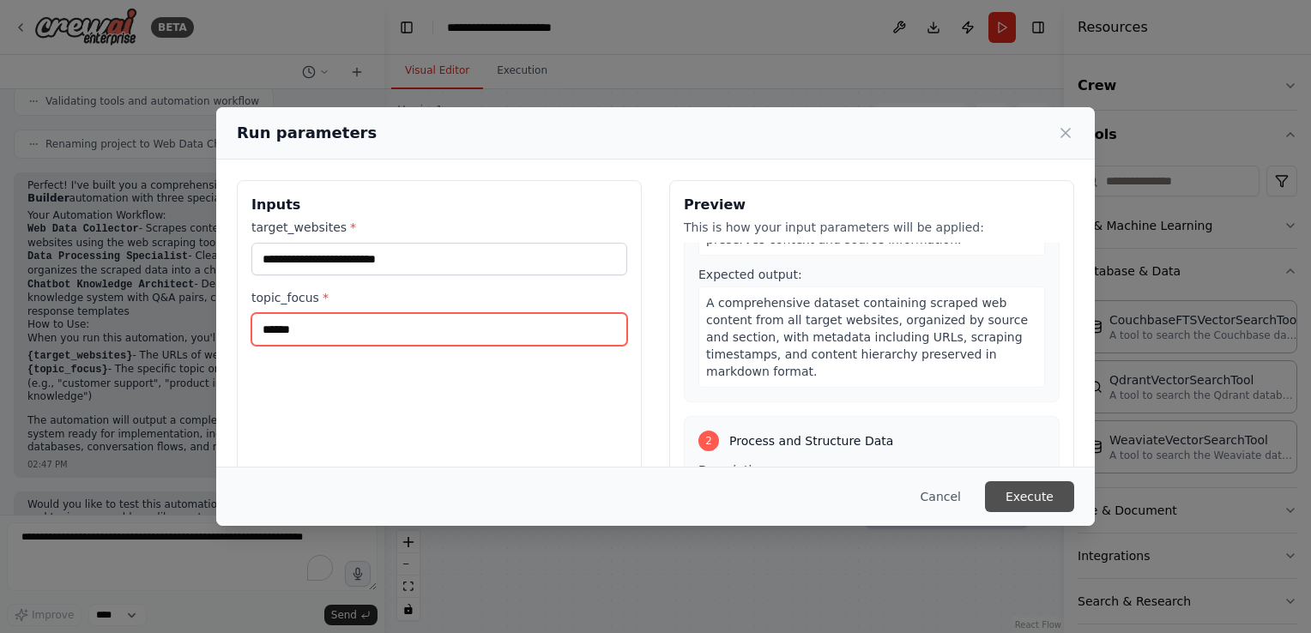
type input "******"
click at [1041, 491] on button "Execute" at bounding box center [1029, 496] width 89 height 31
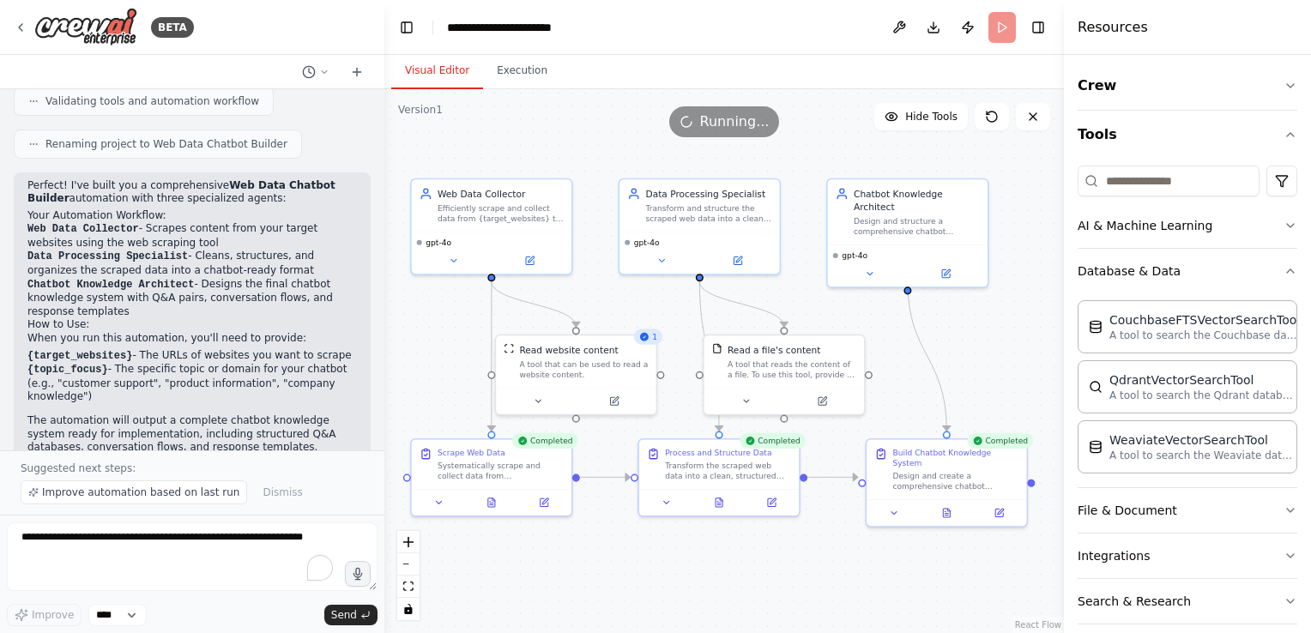
scroll to position [1075, 0]
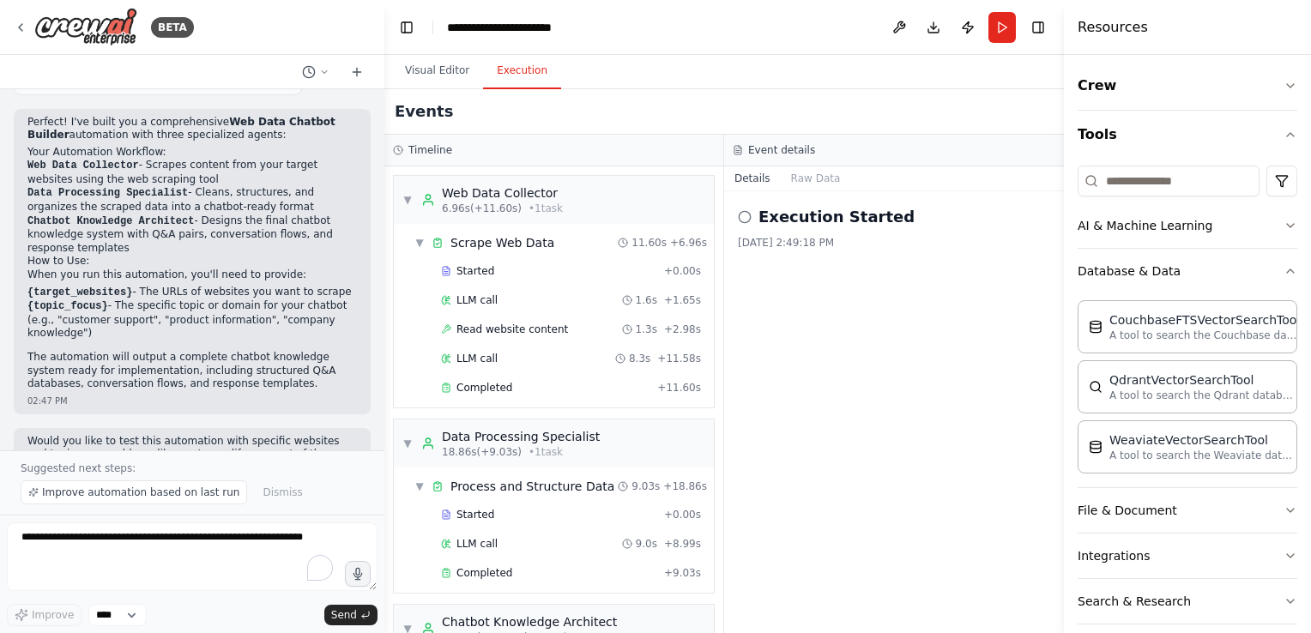
click at [535, 77] on button "Execution" at bounding box center [522, 71] width 78 height 36
click at [410, 203] on span "▼" at bounding box center [407, 200] width 10 height 14
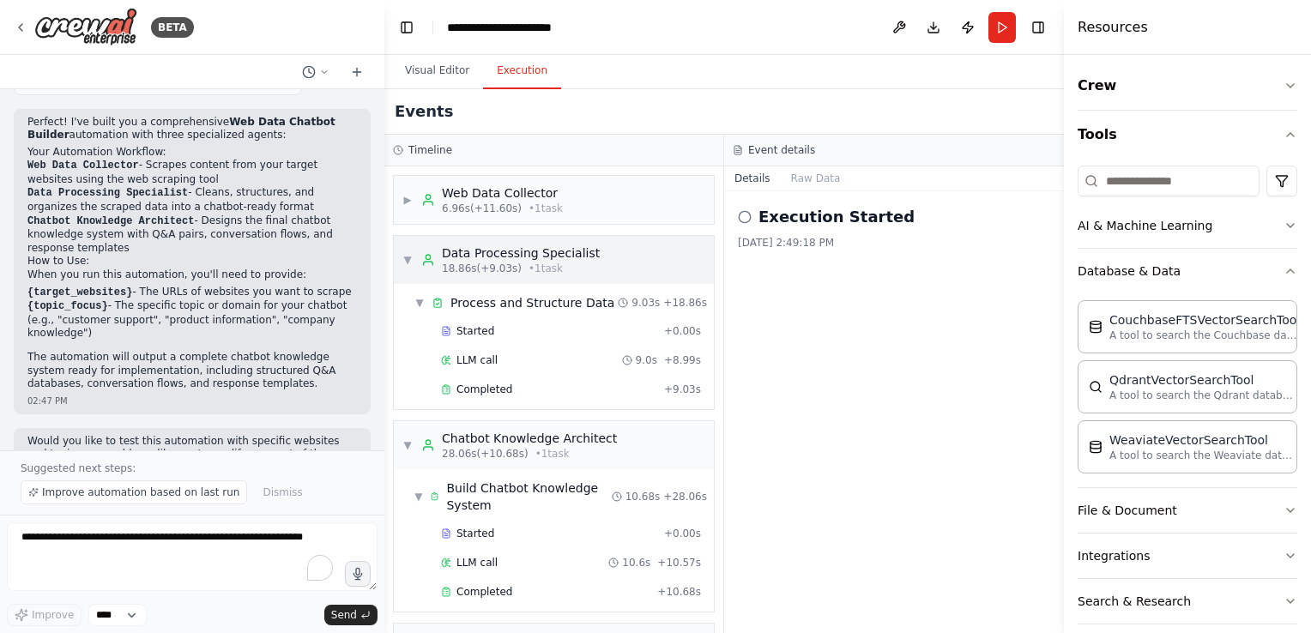
click at [403, 256] on span "▼" at bounding box center [407, 260] width 10 height 14
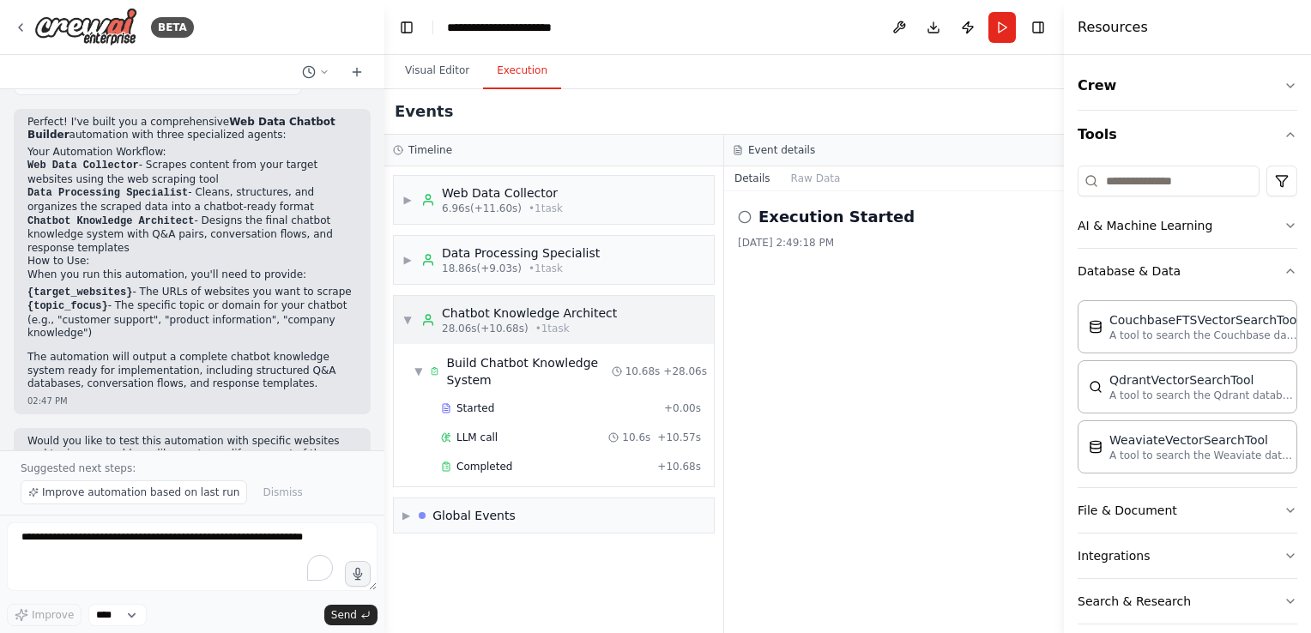
click at [407, 314] on span "▼" at bounding box center [407, 320] width 10 height 14
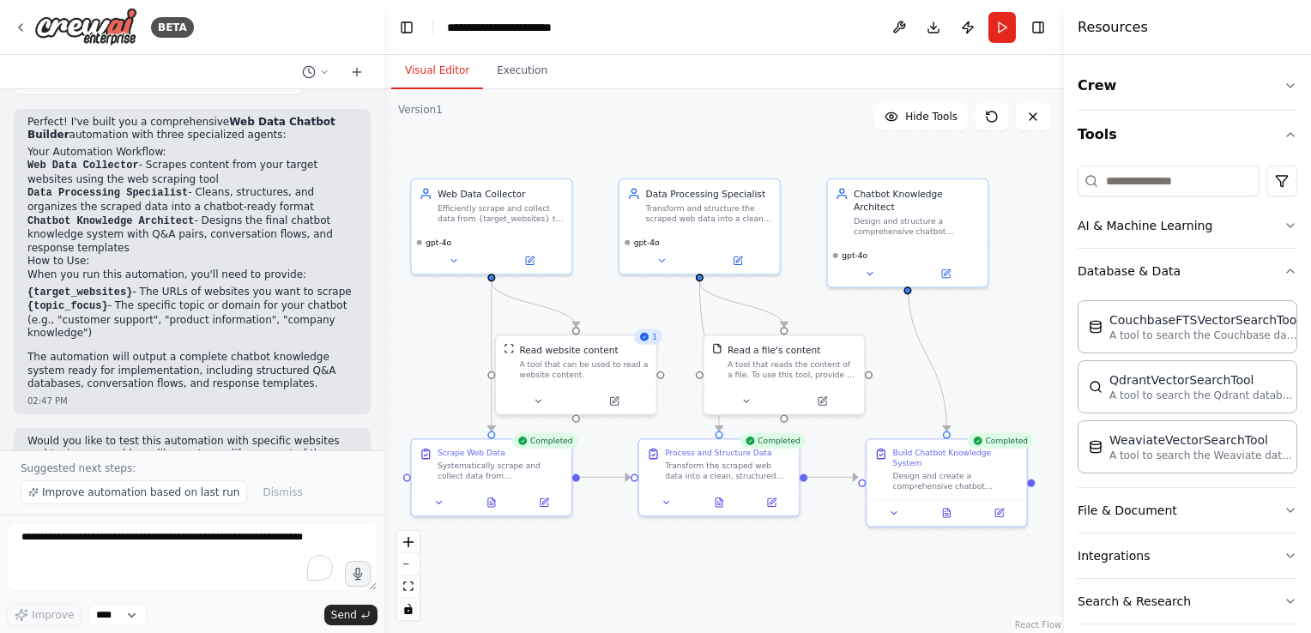
click at [444, 70] on button "Visual Editor" at bounding box center [437, 71] width 92 height 36
click at [456, 263] on button at bounding box center [454, 257] width 74 height 15
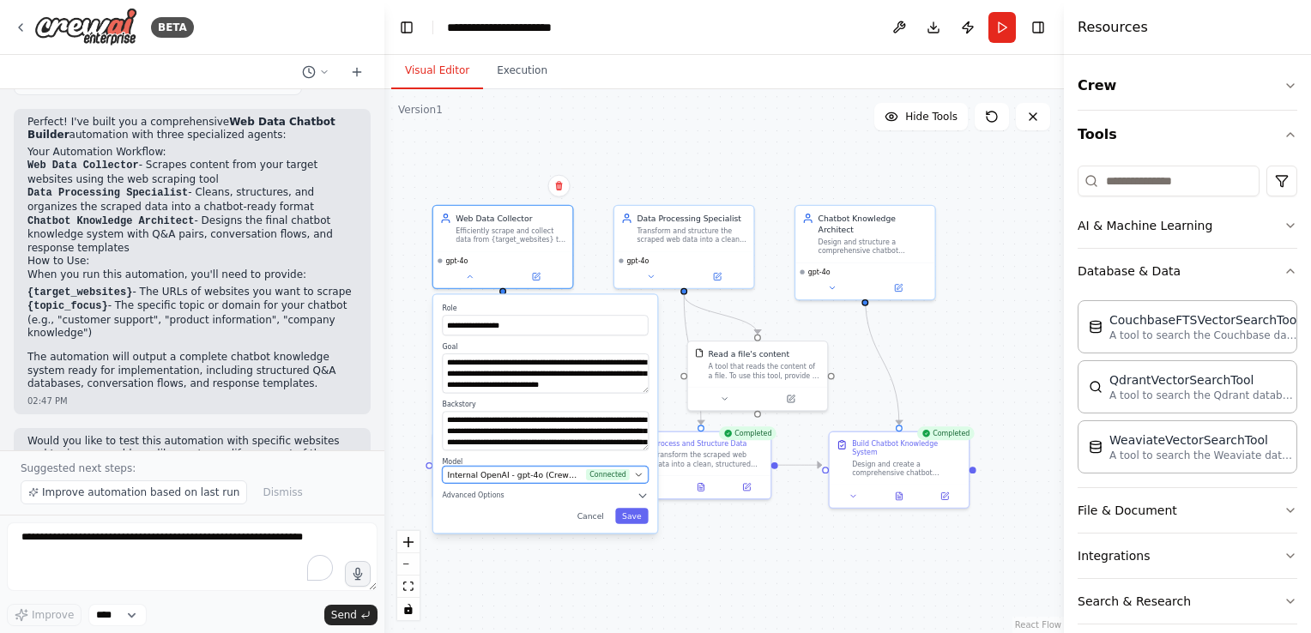
click at [640, 476] on icon "button" at bounding box center [638, 474] width 9 height 9
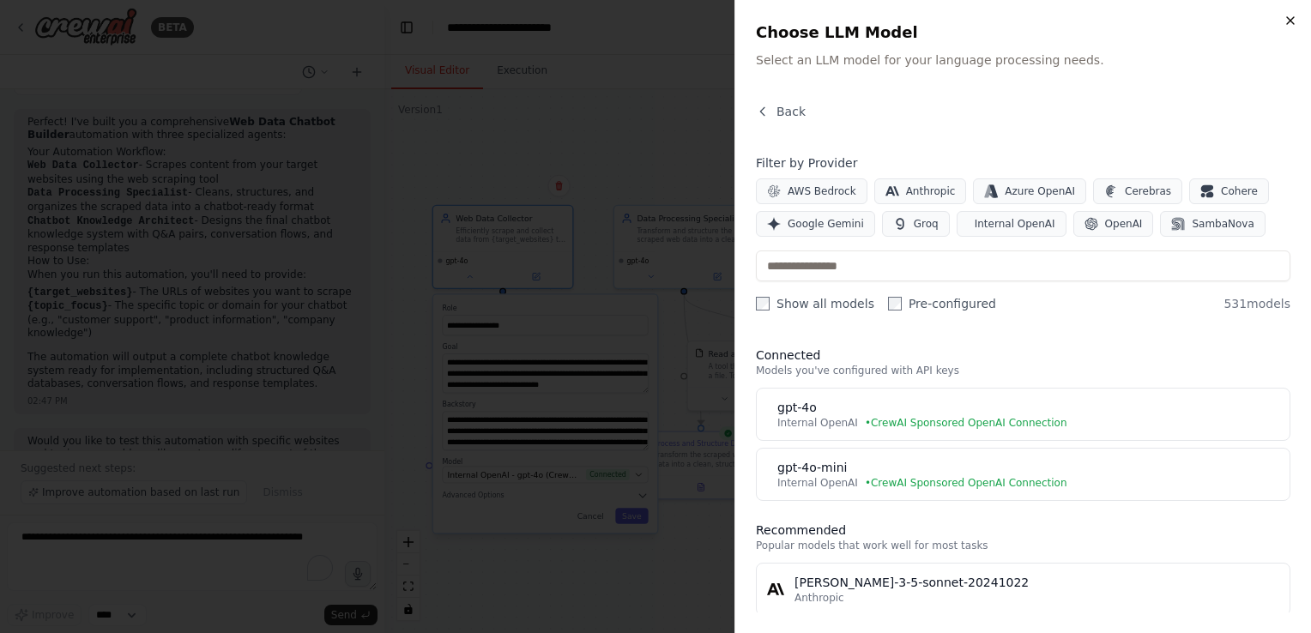
click at [1290, 25] on icon "button" at bounding box center [1290, 21] width 14 height 14
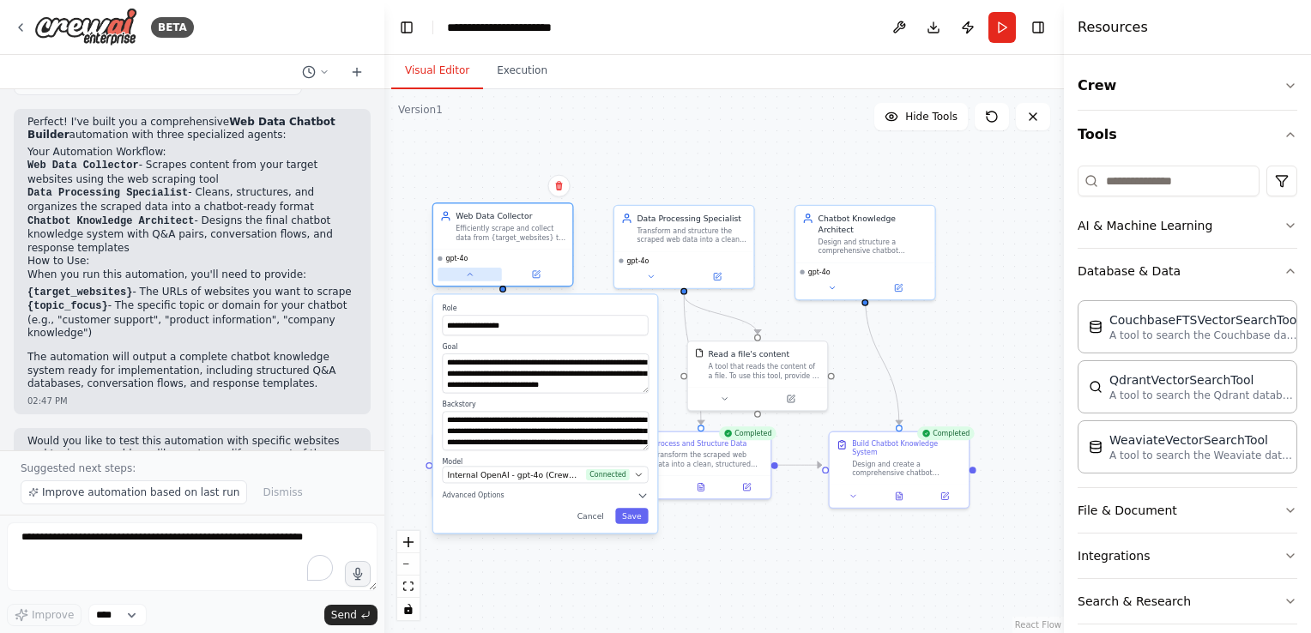
click at [468, 275] on icon at bounding box center [469, 274] width 9 height 9
click at [130, 619] on select "****" at bounding box center [117, 615] width 58 height 22
click at [202, 620] on div "Improve **** Send" at bounding box center [192, 615] width 371 height 22
click at [263, 498] on span "Dismiss" at bounding box center [282, 493] width 39 height 14
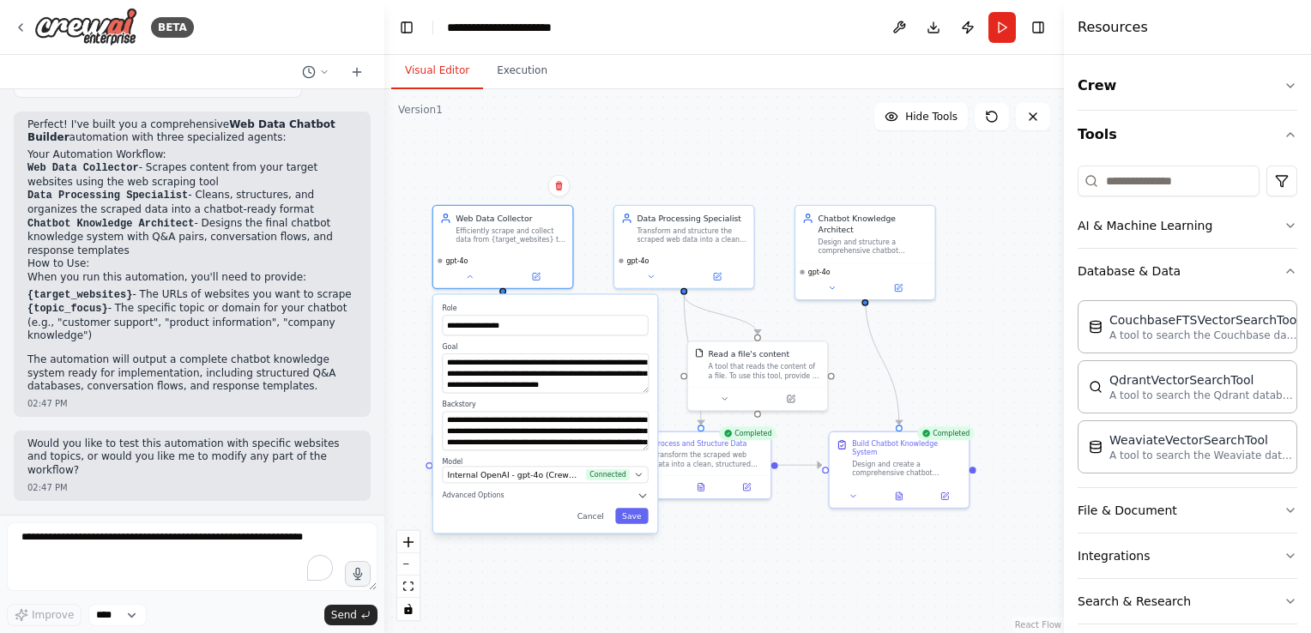
scroll to position [1011, 0]
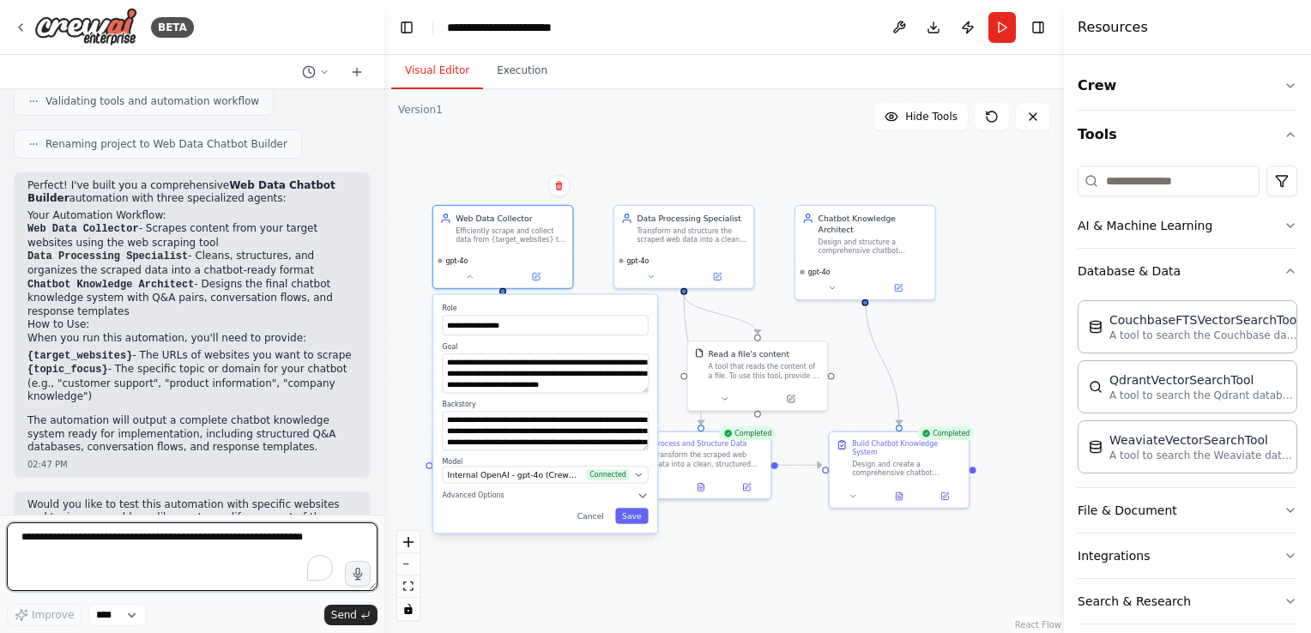
click at [174, 554] on textarea "To enrich screen reader interactions, please activate Accessibility in Grammarl…" at bounding box center [192, 556] width 371 height 69
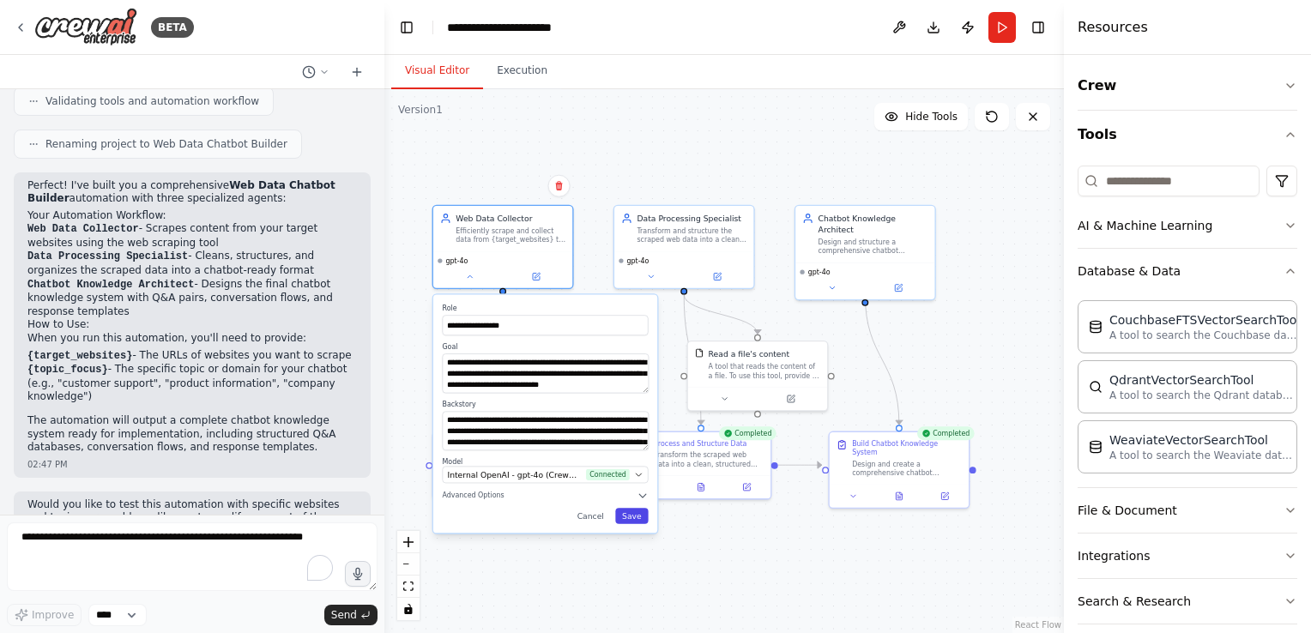
click at [635, 520] on button "Save" at bounding box center [631, 515] width 33 height 15
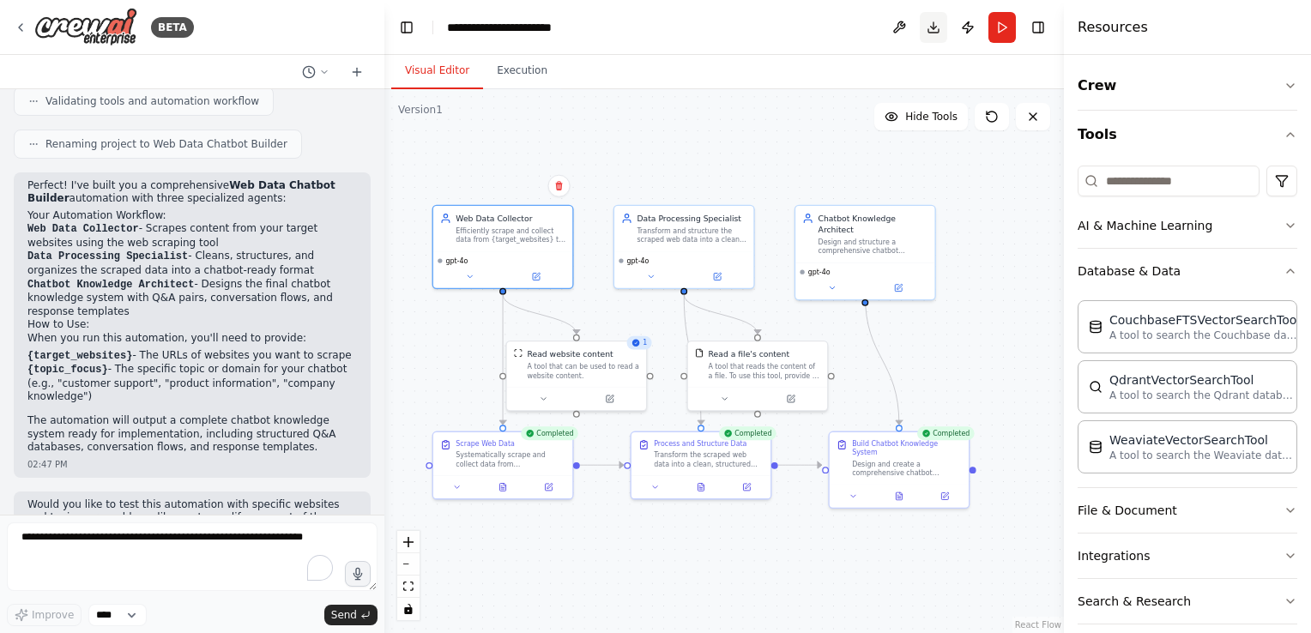
click at [933, 33] on button "Download" at bounding box center [933, 27] width 27 height 31
click at [817, 39] on header "**********" at bounding box center [723, 27] width 679 height 55
click at [999, 29] on button "Run" at bounding box center [1001, 27] width 27 height 31
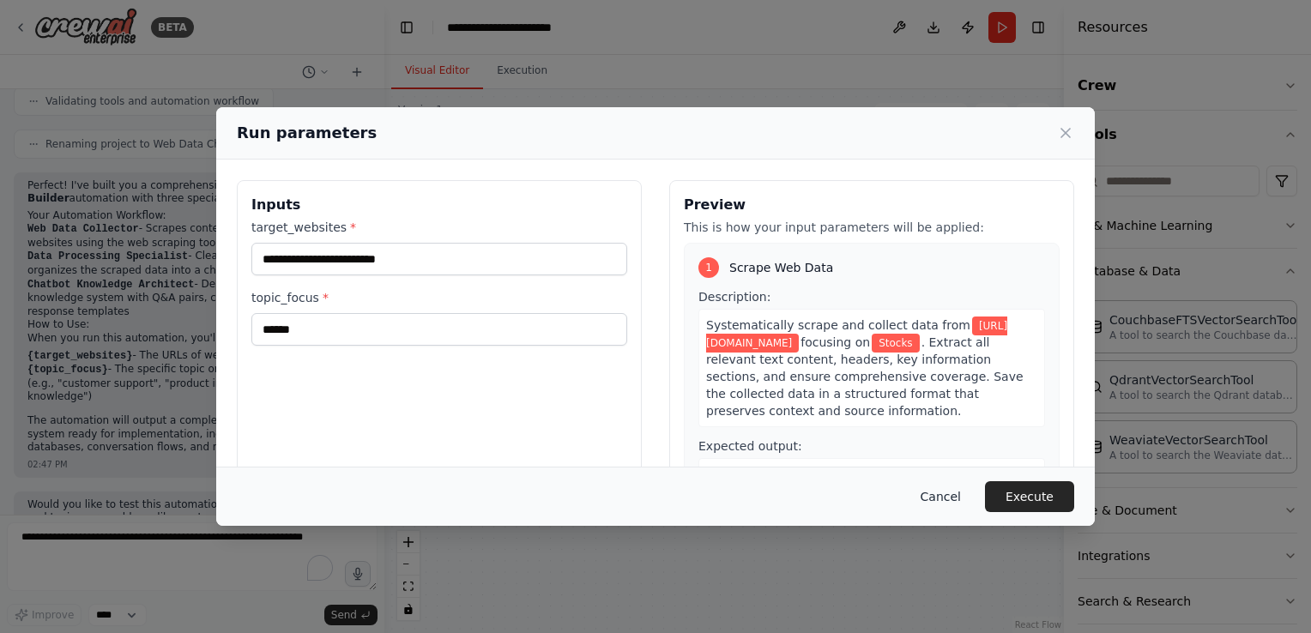
click at [950, 504] on button "Cancel" at bounding box center [941, 496] width 68 height 31
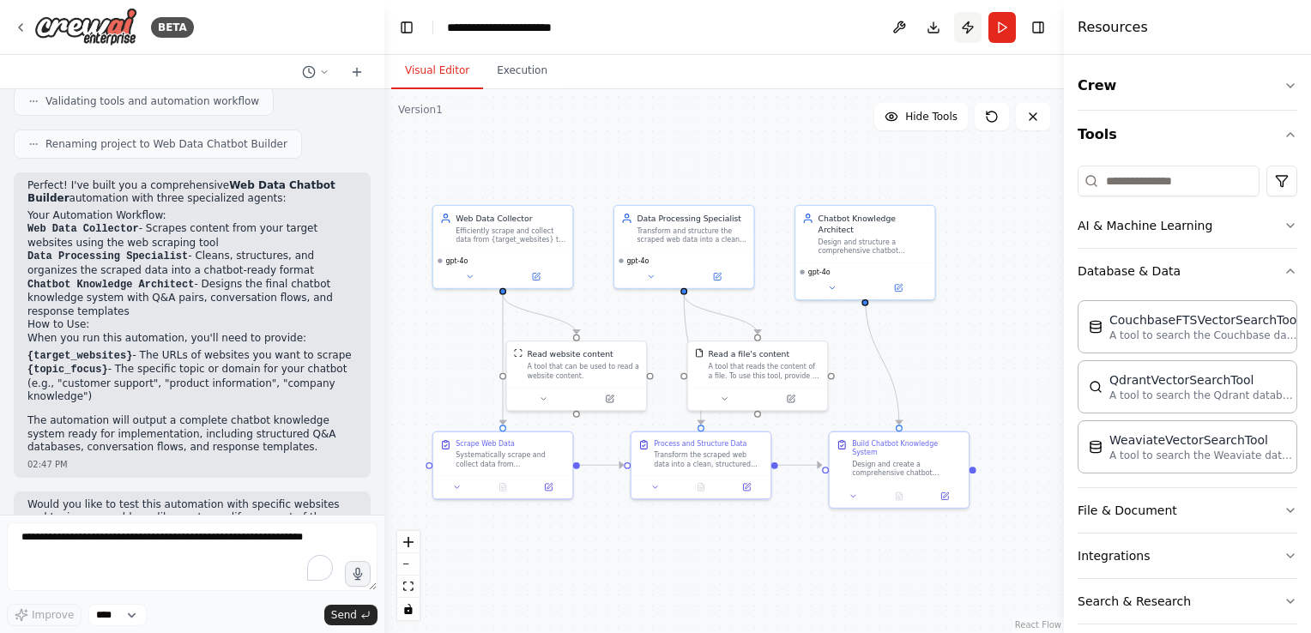
click at [963, 29] on button "Publish" at bounding box center [967, 27] width 27 height 31
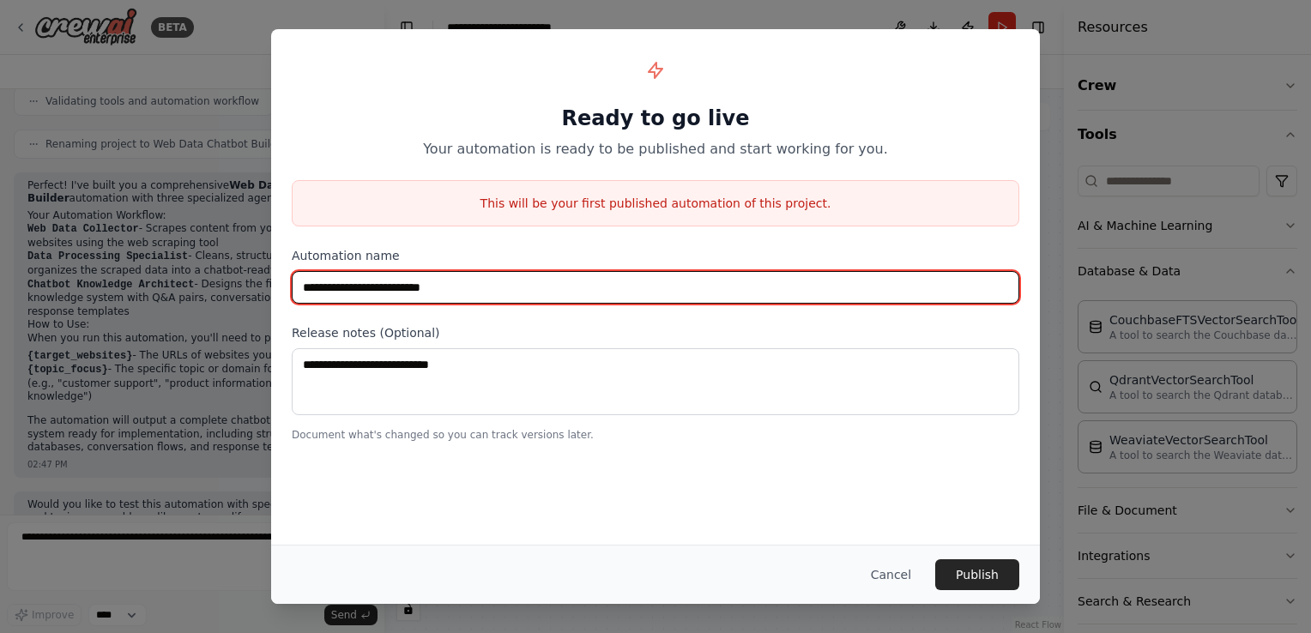
drag, startPoint x: 470, startPoint y: 294, endPoint x: 401, endPoint y: 292, distance: 69.5
click at [401, 292] on input "**********" at bounding box center [655, 287] width 727 height 33
type input "**********"
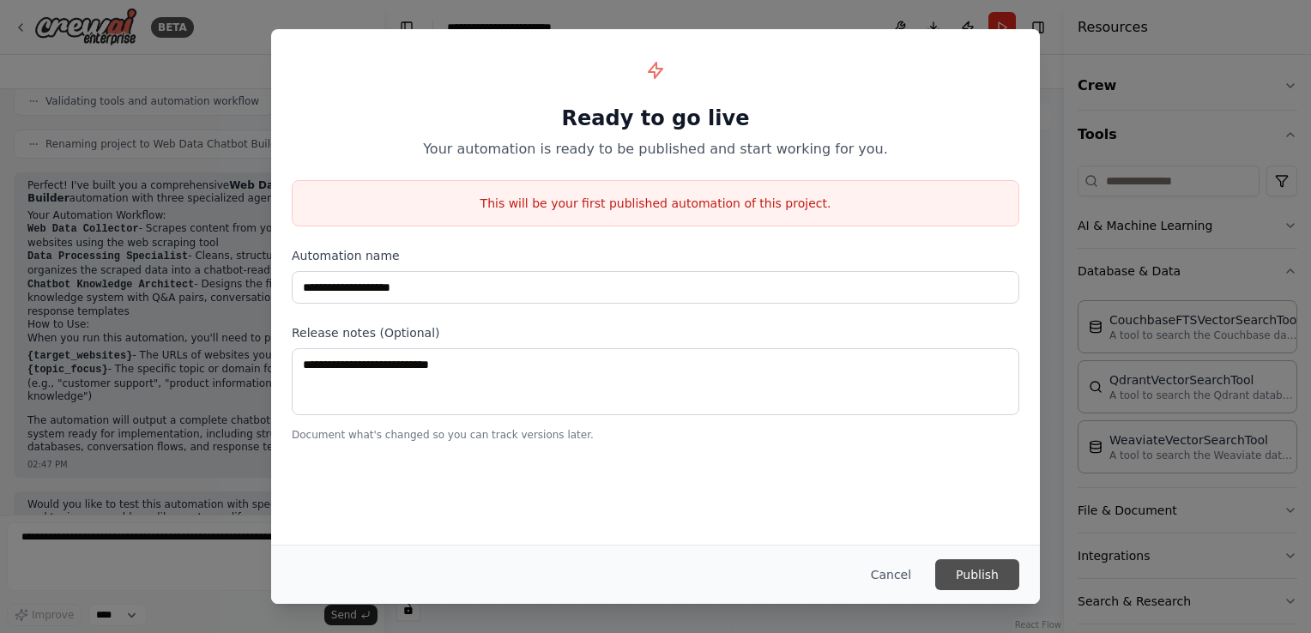
click at [969, 572] on button "Publish" at bounding box center [977, 574] width 84 height 31
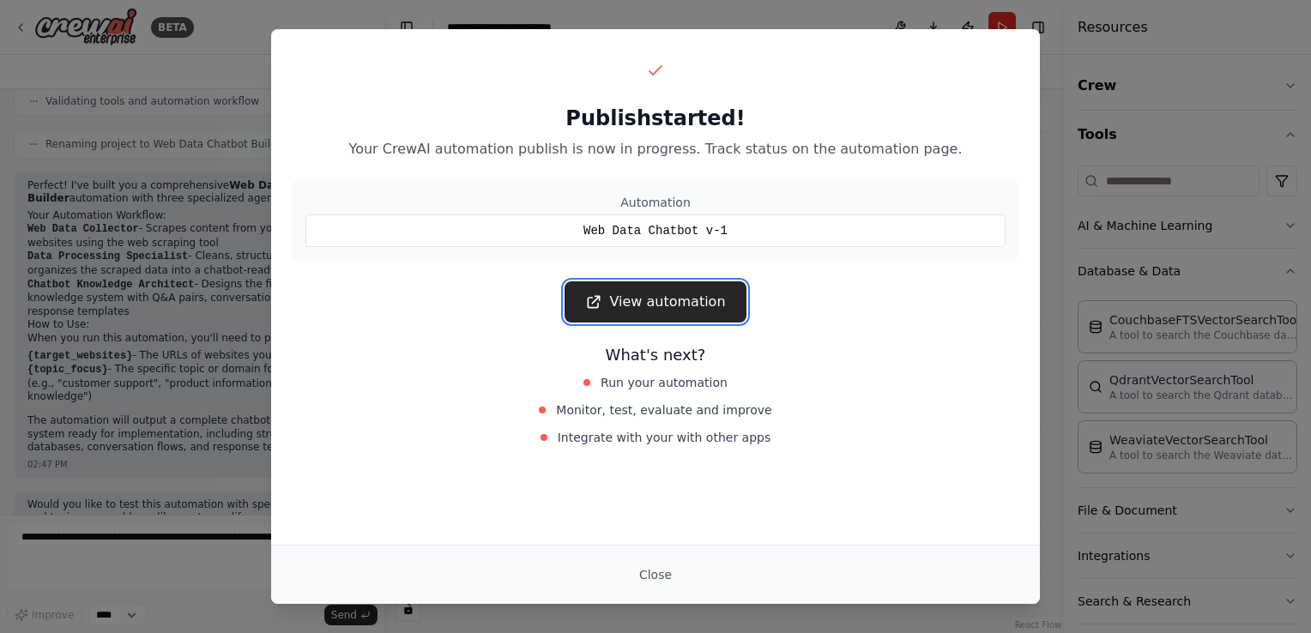
click at [668, 300] on link "View automation" at bounding box center [654, 301] width 181 height 41
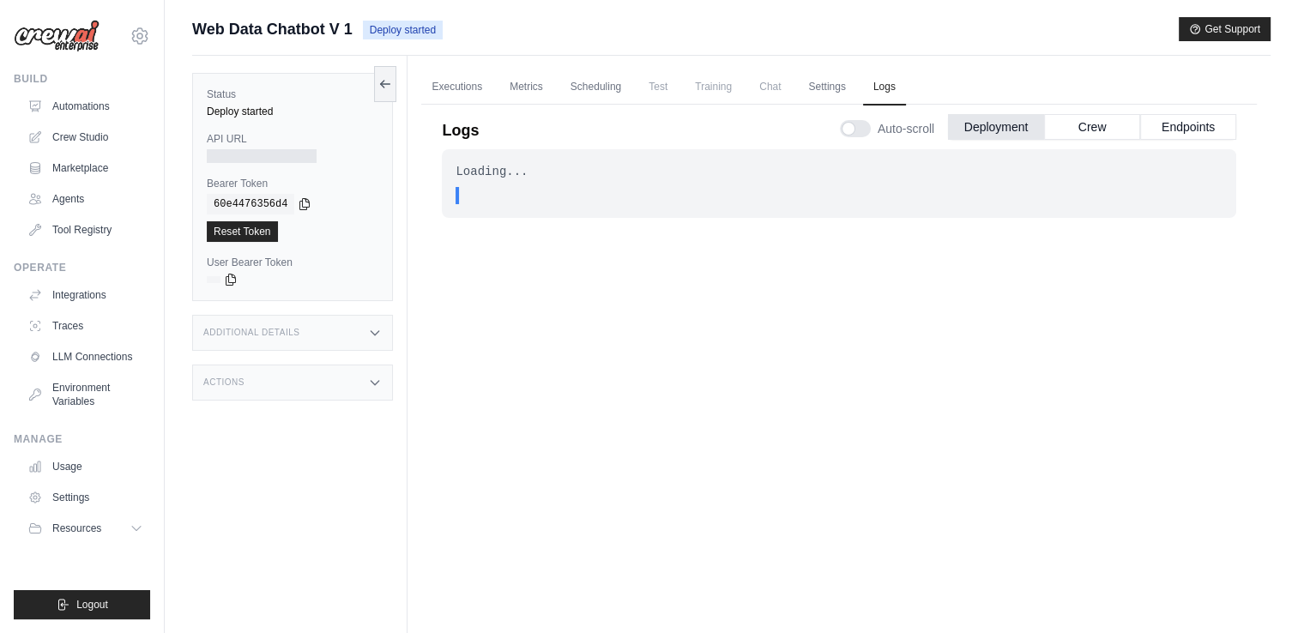
drag, startPoint x: 192, startPoint y: 27, endPoint x: 355, endPoint y: 34, distance: 163.2
click at [355, 34] on div "Web Data Chatbot V 1 Deploy started" at bounding box center [317, 29] width 250 height 24
drag, startPoint x: 355, startPoint y: 34, endPoint x: 401, endPoint y: 224, distance: 195.0
click at [401, 224] on div "Status Deploy started API URL Bearer Token copied 60e4476356d4 Reset Token User…" at bounding box center [299, 372] width 215 height 633
click at [1090, 128] on button "Crew" at bounding box center [1092, 126] width 96 height 26
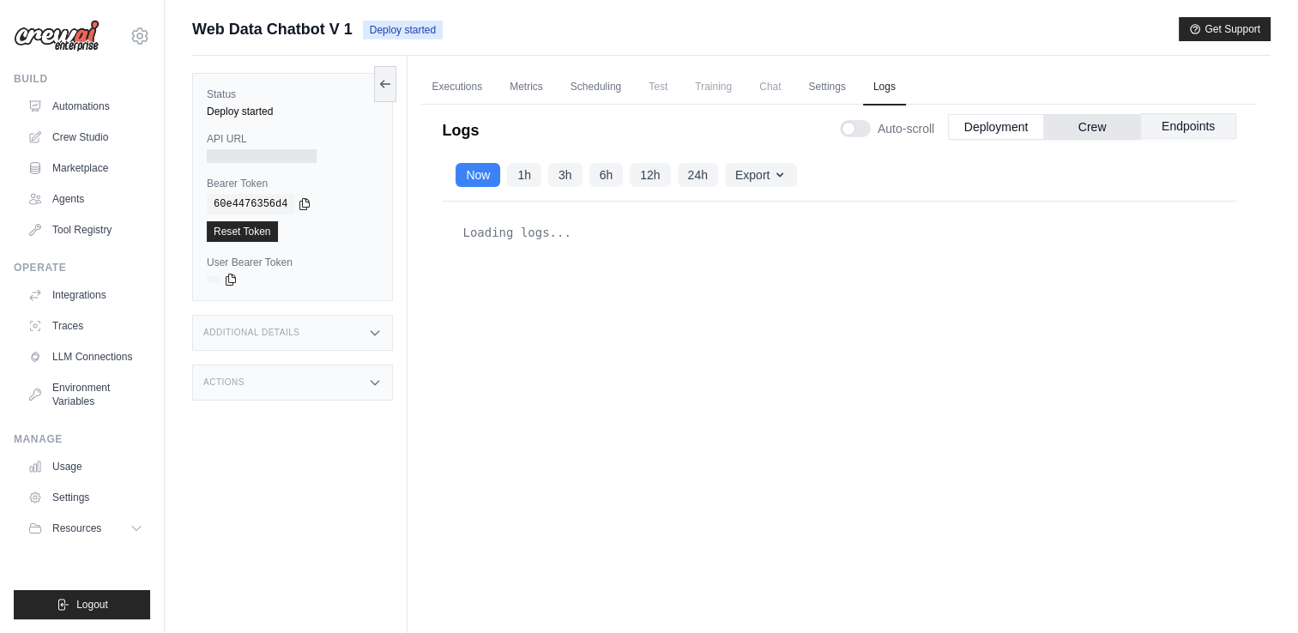
click at [1195, 133] on button "Endpoints" at bounding box center [1188, 126] width 96 height 26
click at [991, 125] on button "Deployment" at bounding box center [996, 126] width 96 height 26
